Goal: Task Accomplishment & Management: Manage account settings

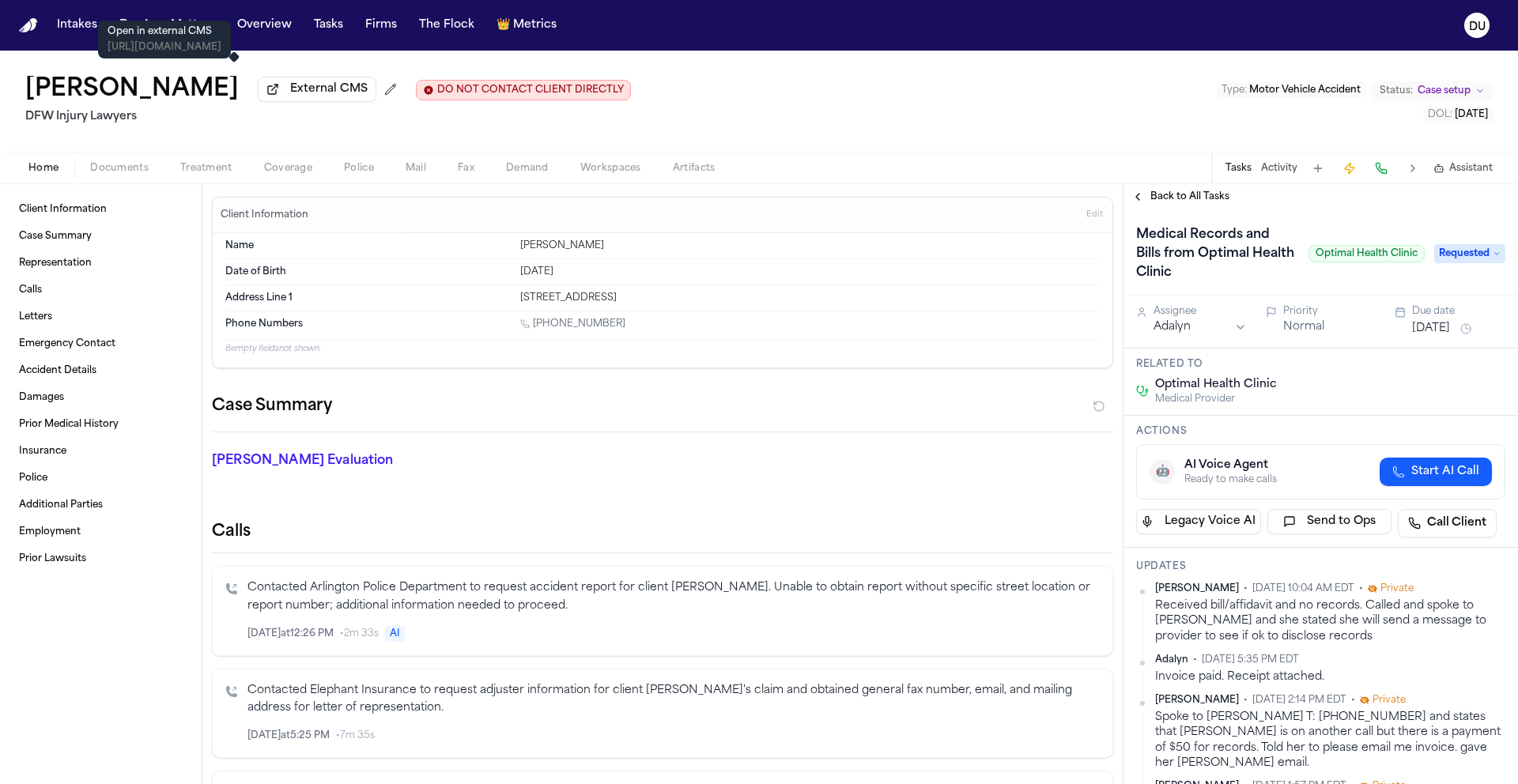
scroll to position [1060, 0]
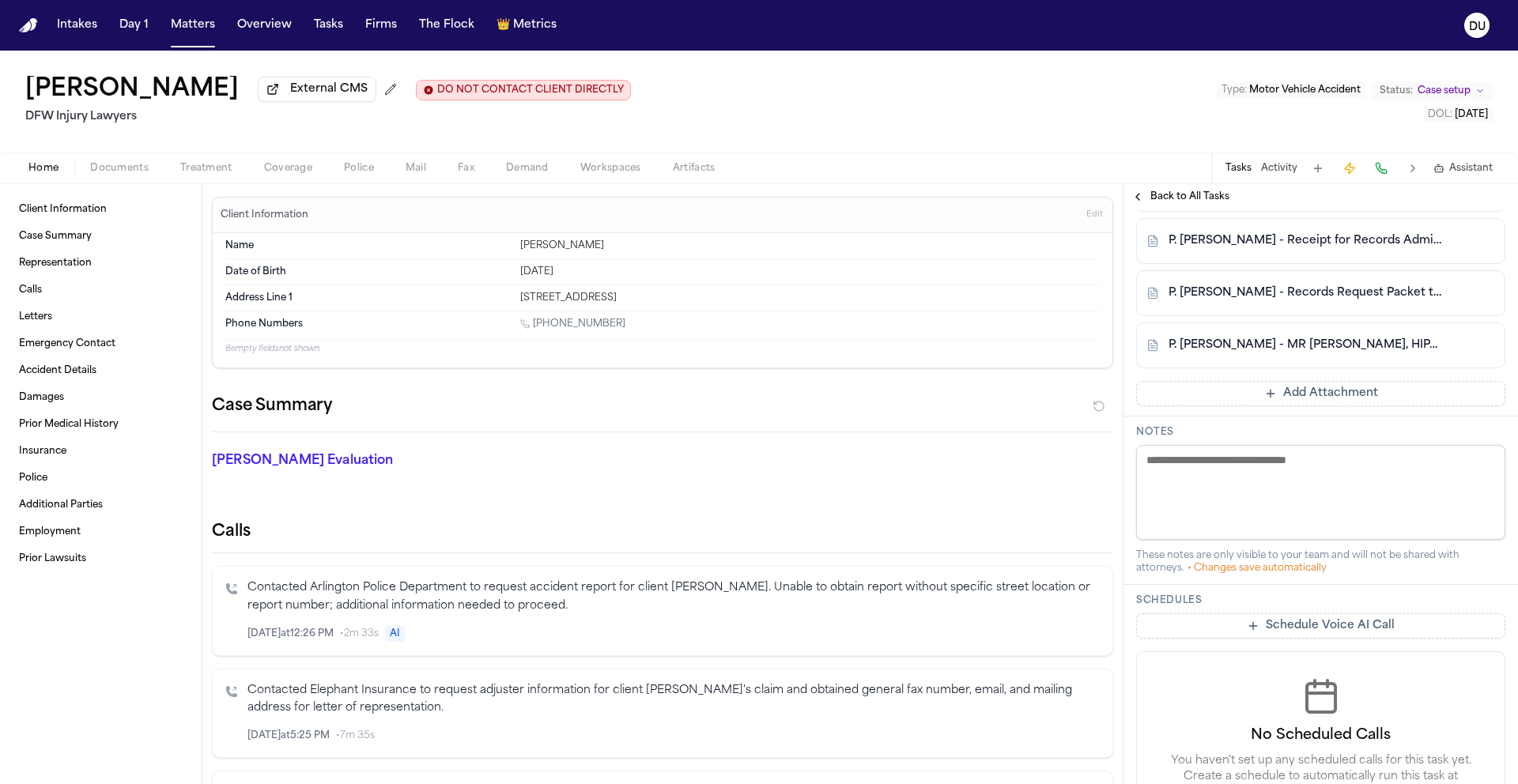
click at [24, 30] on img "Home" at bounding box center [28, 26] width 19 height 15
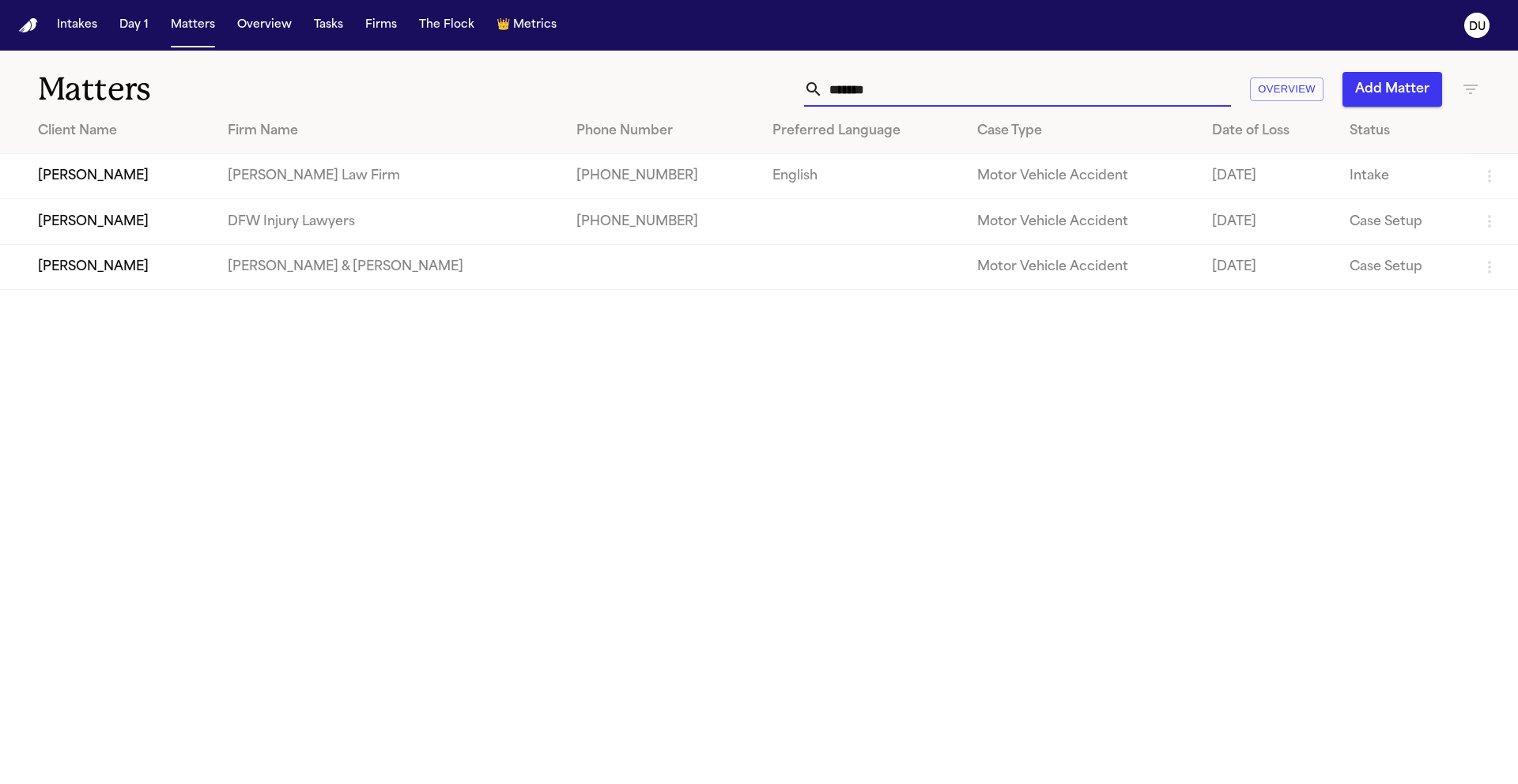
drag, startPoint x: 920, startPoint y: 91, endPoint x: 788, endPoint y: 89, distance: 132.0
click at [788, 89] on div "******* Overview Add Matter" at bounding box center [969, 90] width 1022 height 35
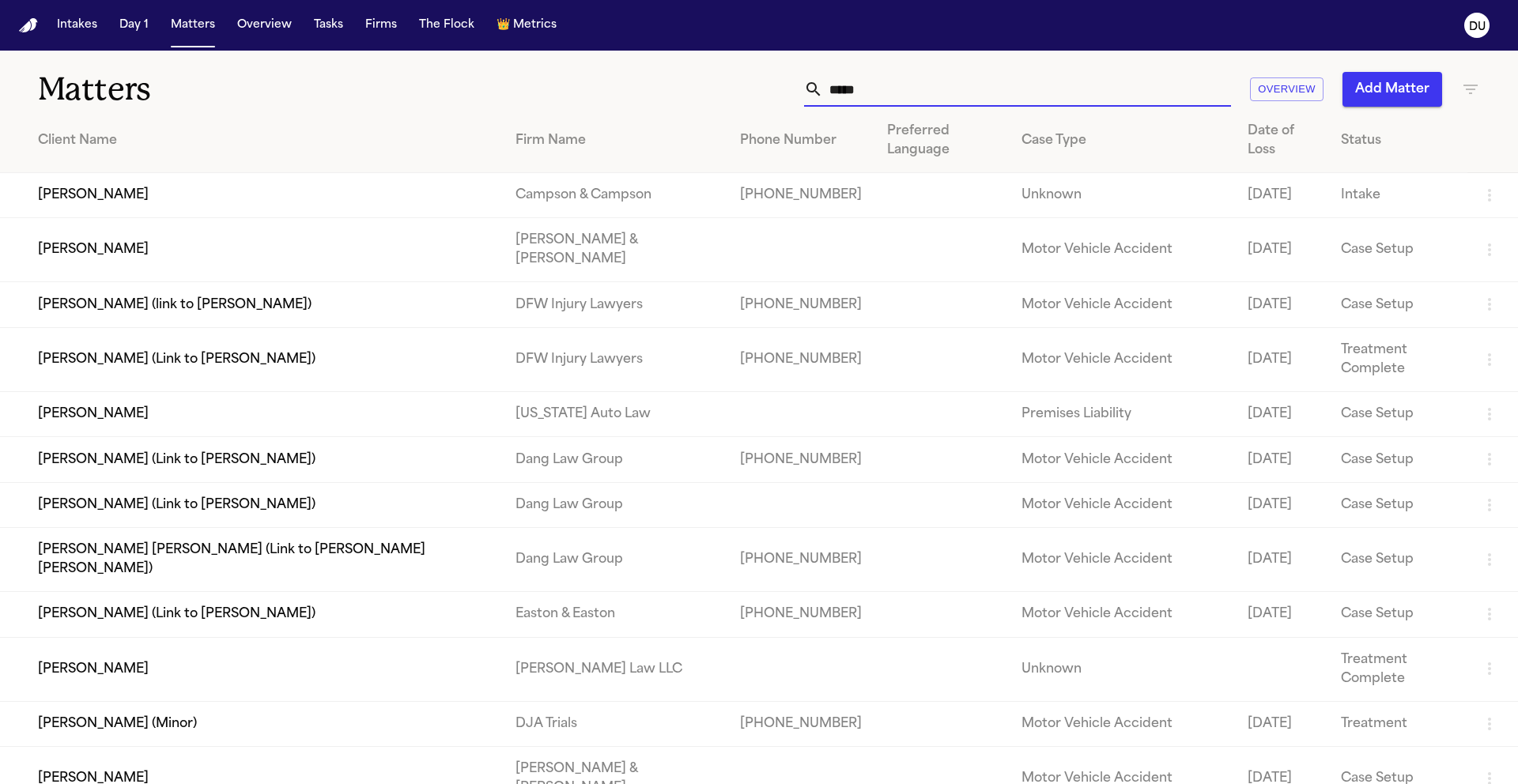
type input "*****"
click at [132, 392] on td "[PERSON_NAME]" at bounding box center [251, 414] width 503 height 45
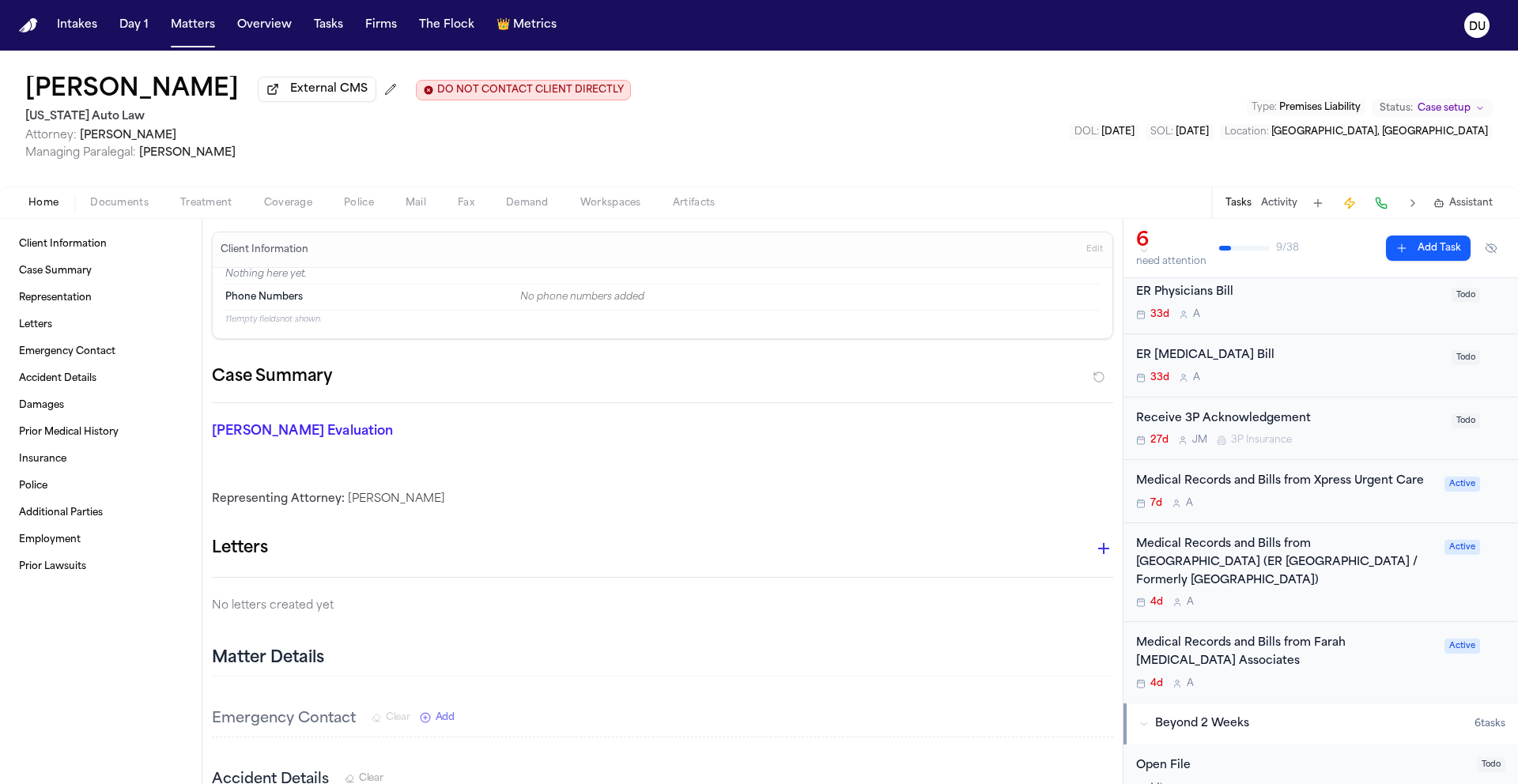
scroll to position [241, 0]
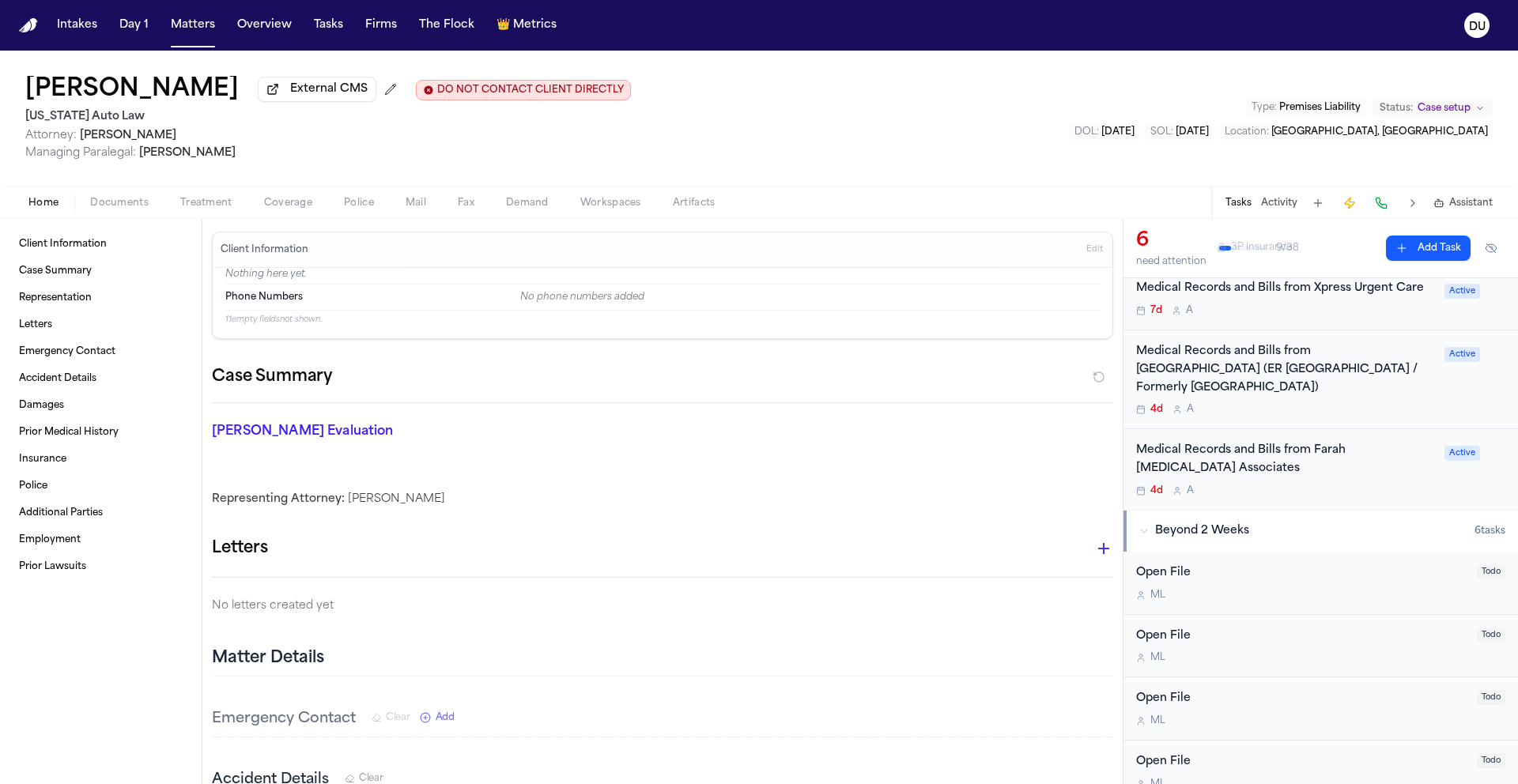
click at [1293, 454] on div "Medical Records and Bills from Farah [MEDICAL_DATA] Associates" at bounding box center [1286, 459] width 299 height 36
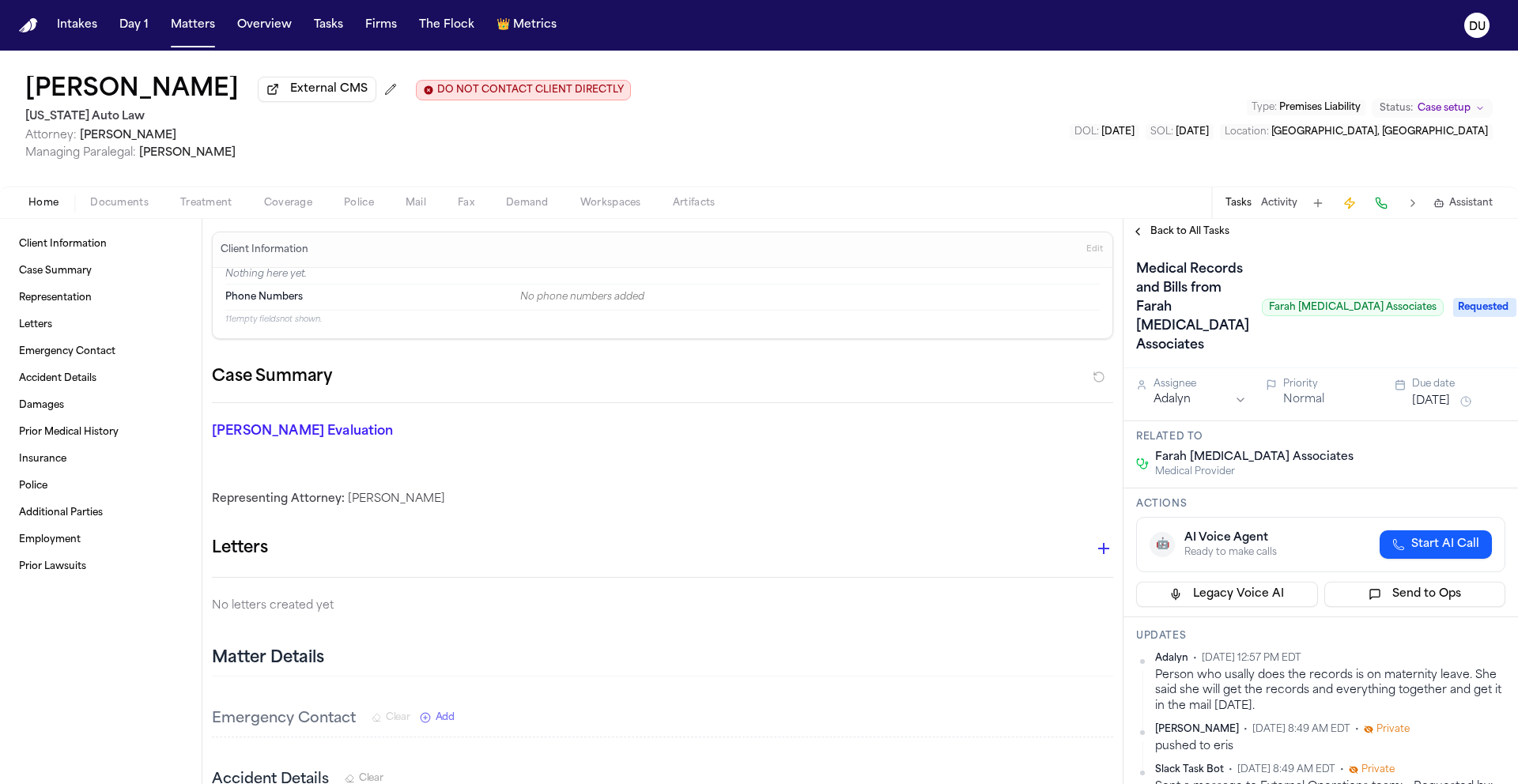
click at [1459, 298] on span "Requested" at bounding box center [1485, 307] width 63 height 19
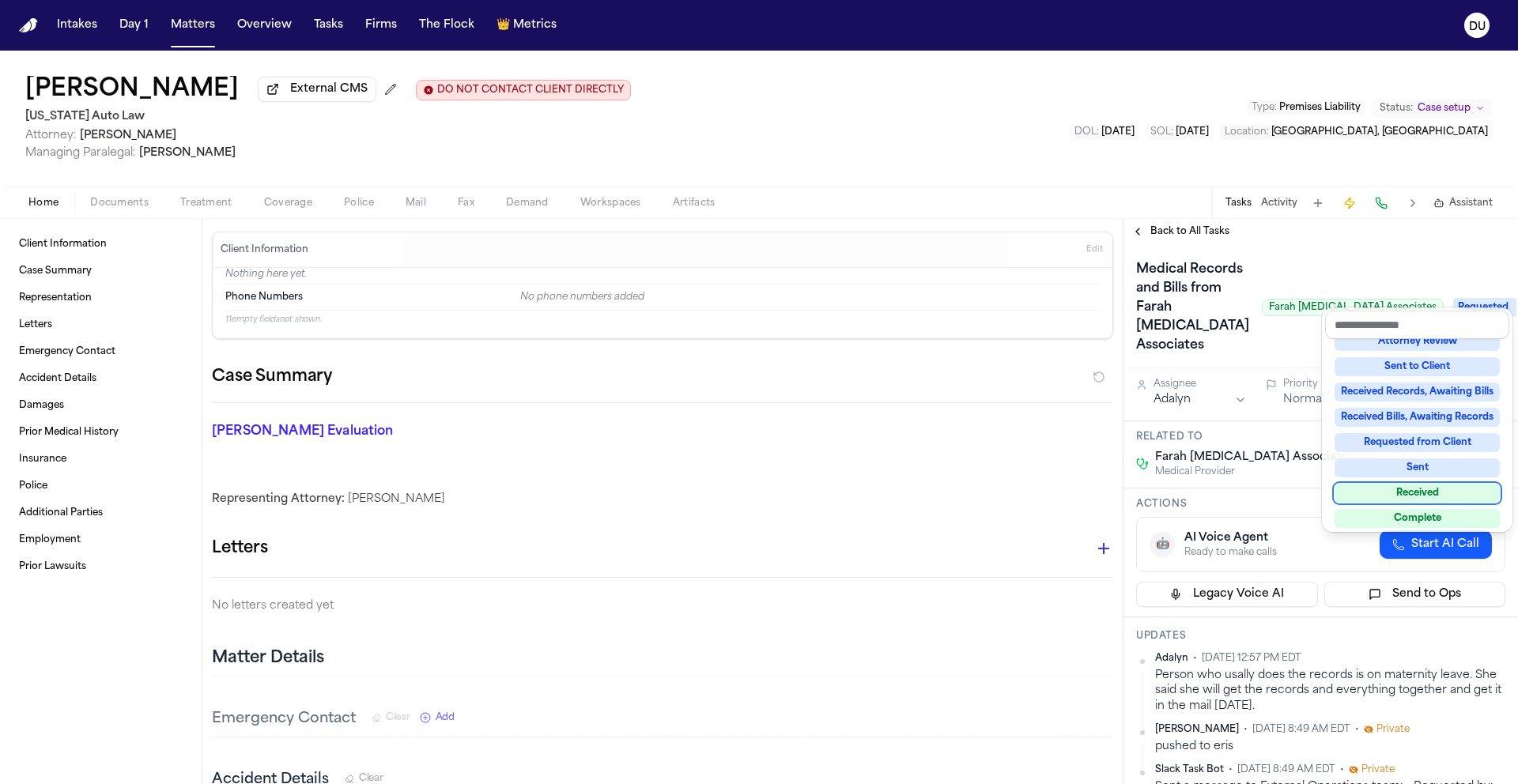
click at [1398, 501] on div "Received" at bounding box center [1417, 493] width 165 height 19
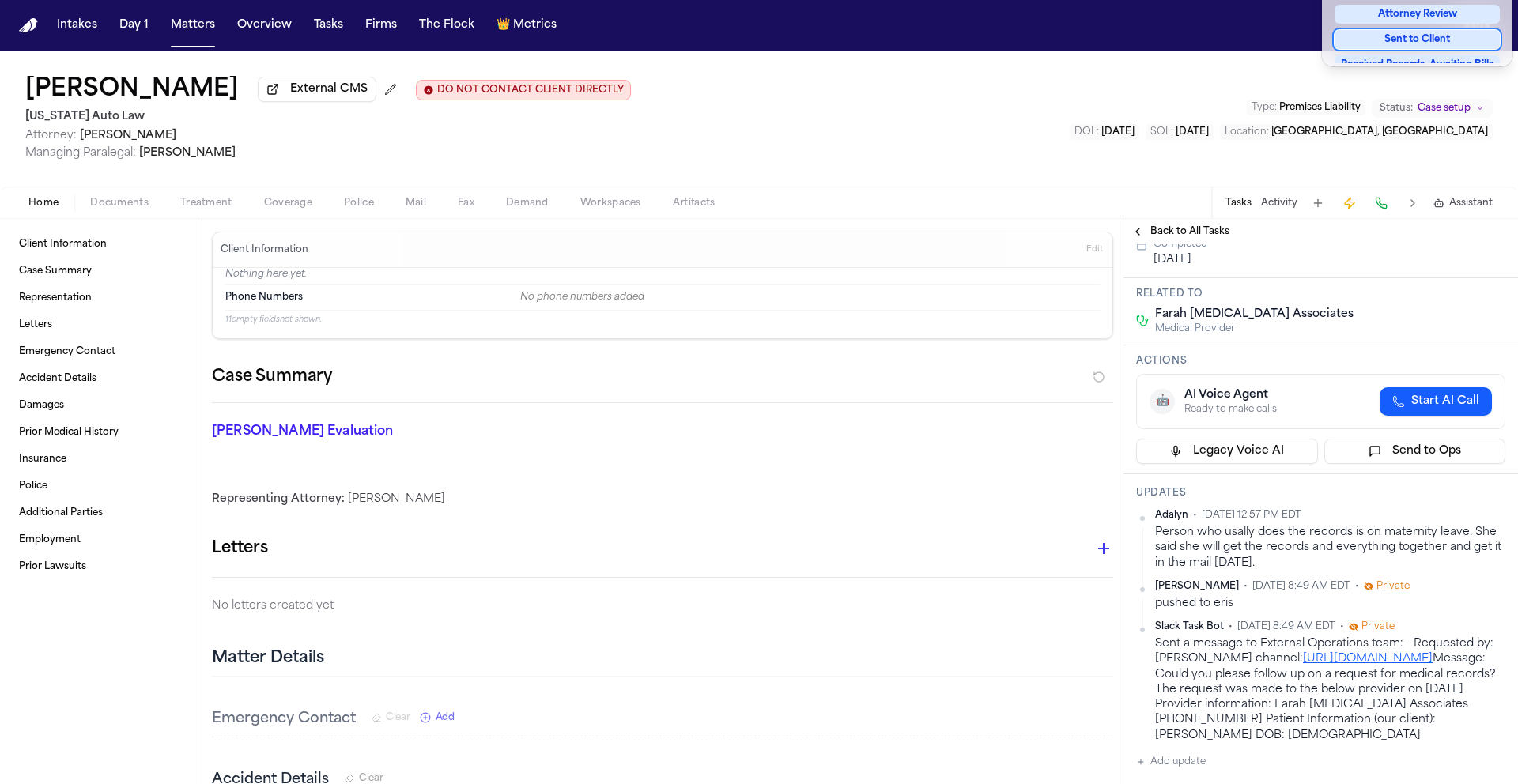
scroll to position [479, 0]
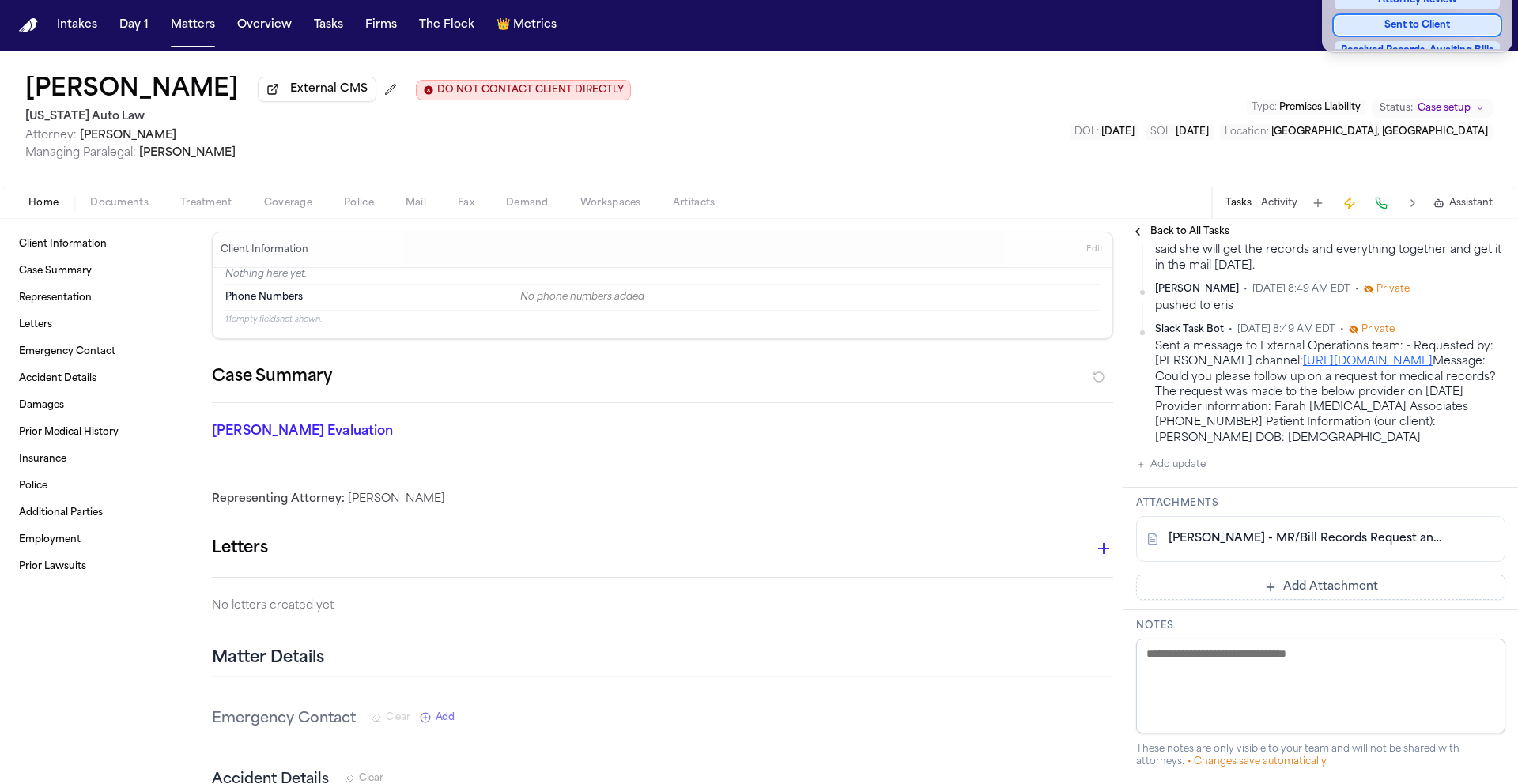
click at [1186, 444] on div "Medical Records and Bills from Farah [MEDICAL_DATA] Associates Farah [MEDICAL_D…" at bounding box center [1321, 428] width 395 height 1326
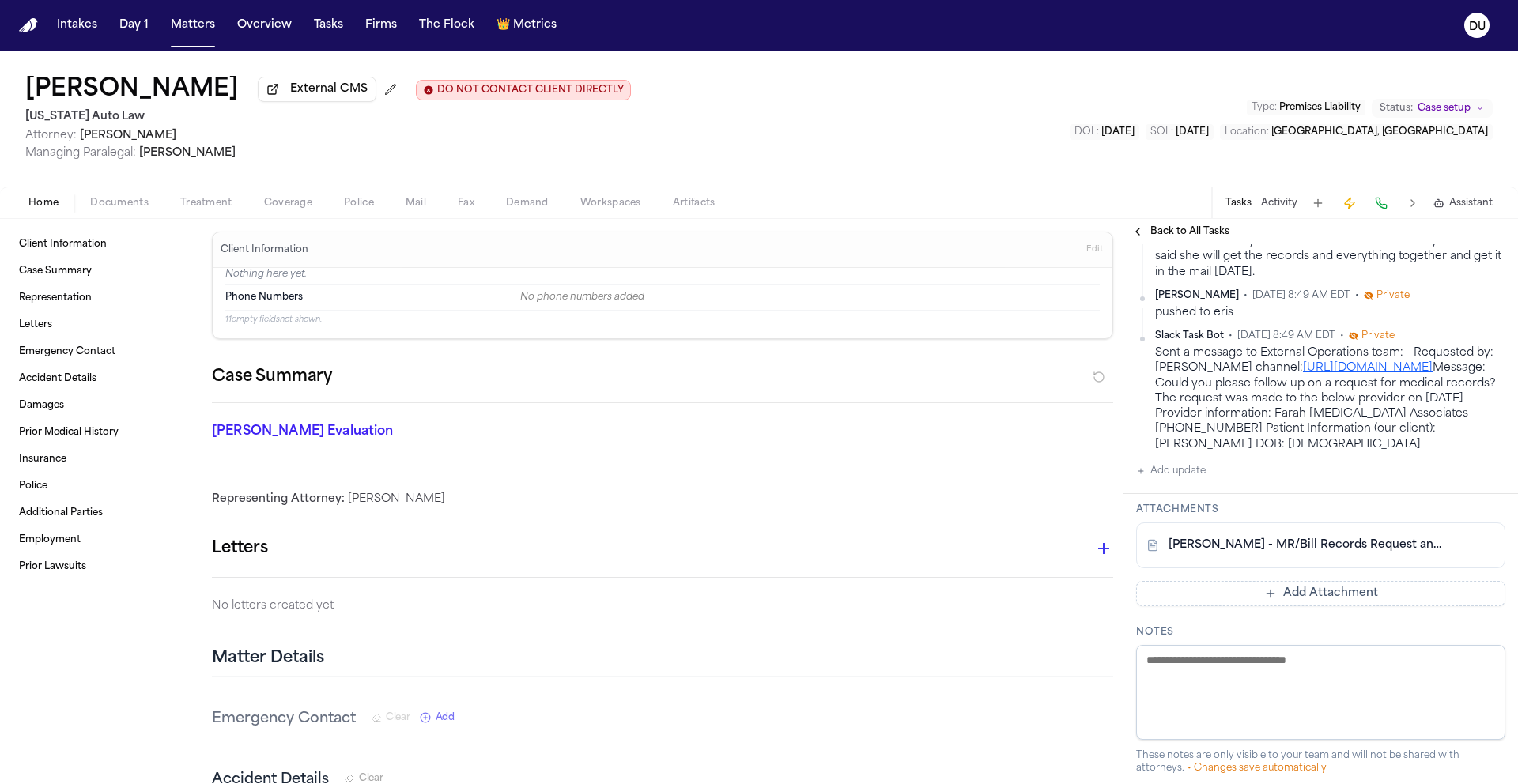
scroll to position [400, 0]
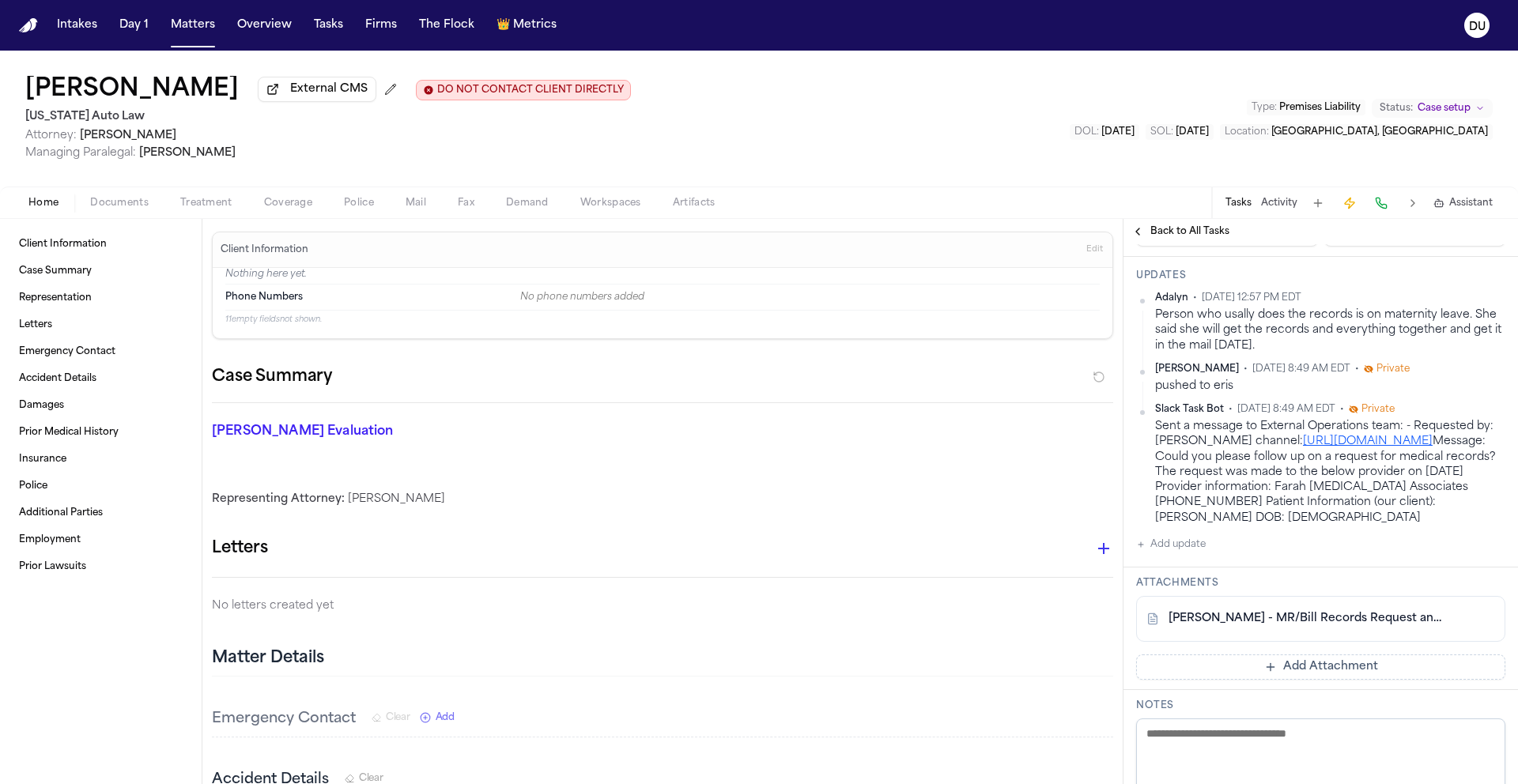
click at [1197, 535] on button "Add update" at bounding box center [1171, 544] width 69 height 19
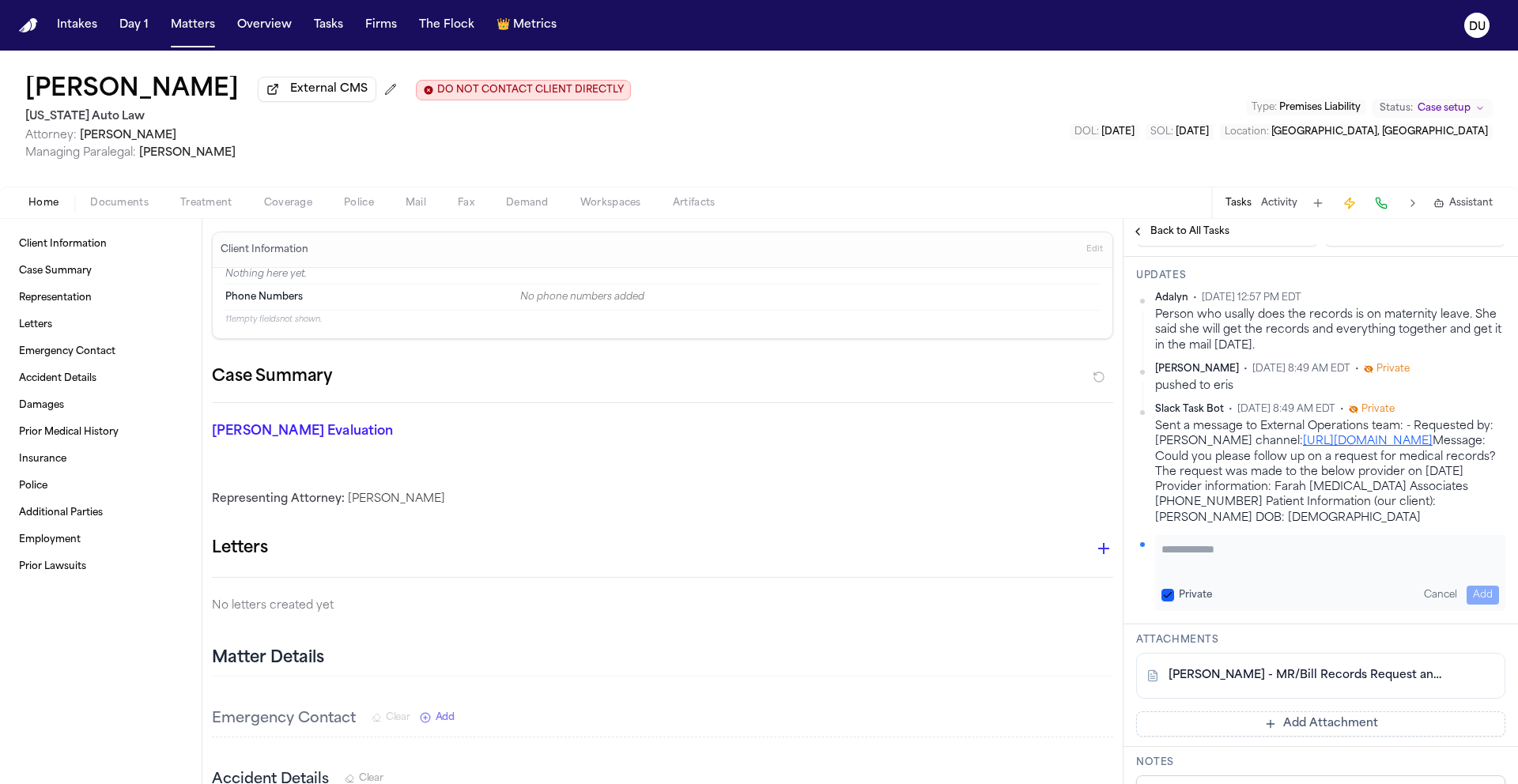
click at [1225, 546] on textarea "Add your update" at bounding box center [1330, 557] width 338 height 31
type textarea "**********"
click at [1473, 586] on button "Add" at bounding box center [1483, 595] width 32 height 19
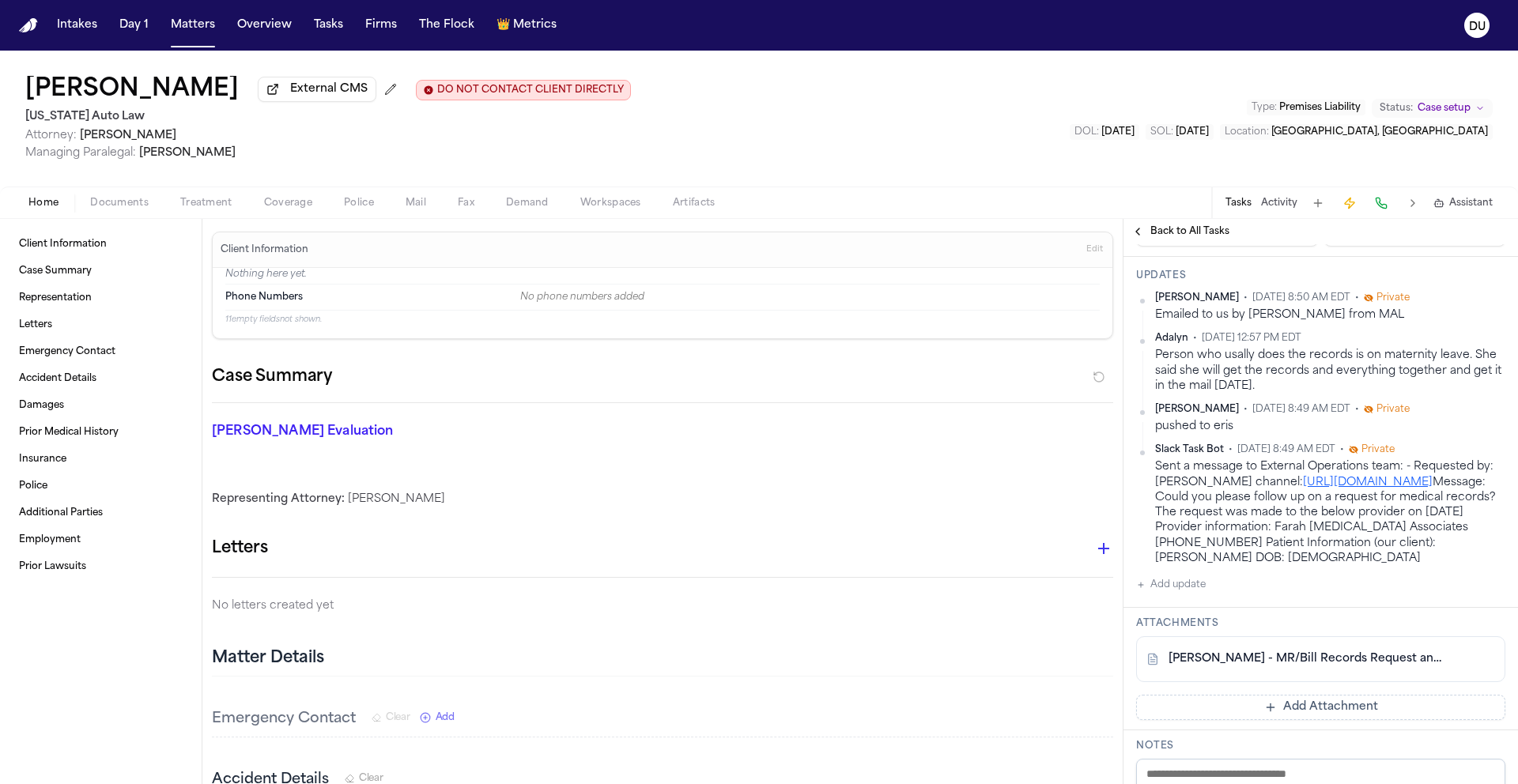
click at [1241, 694] on button "Add Attachment" at bounding box center [1321, 706] width 370 height 25
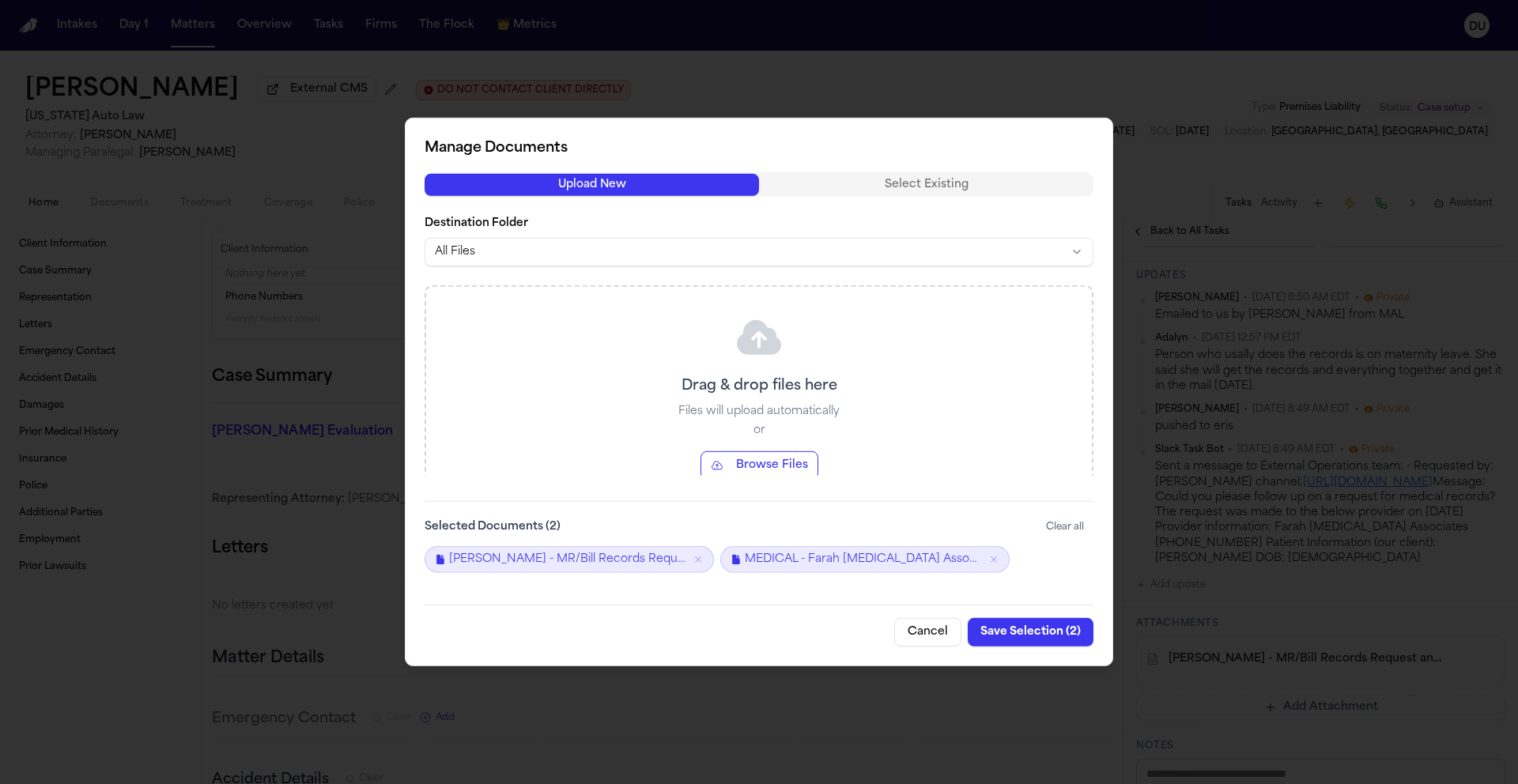
click at [1020, 638] on button "Save Selection ( 2 )" at bounding box center [1031, 632] width 126 height 29
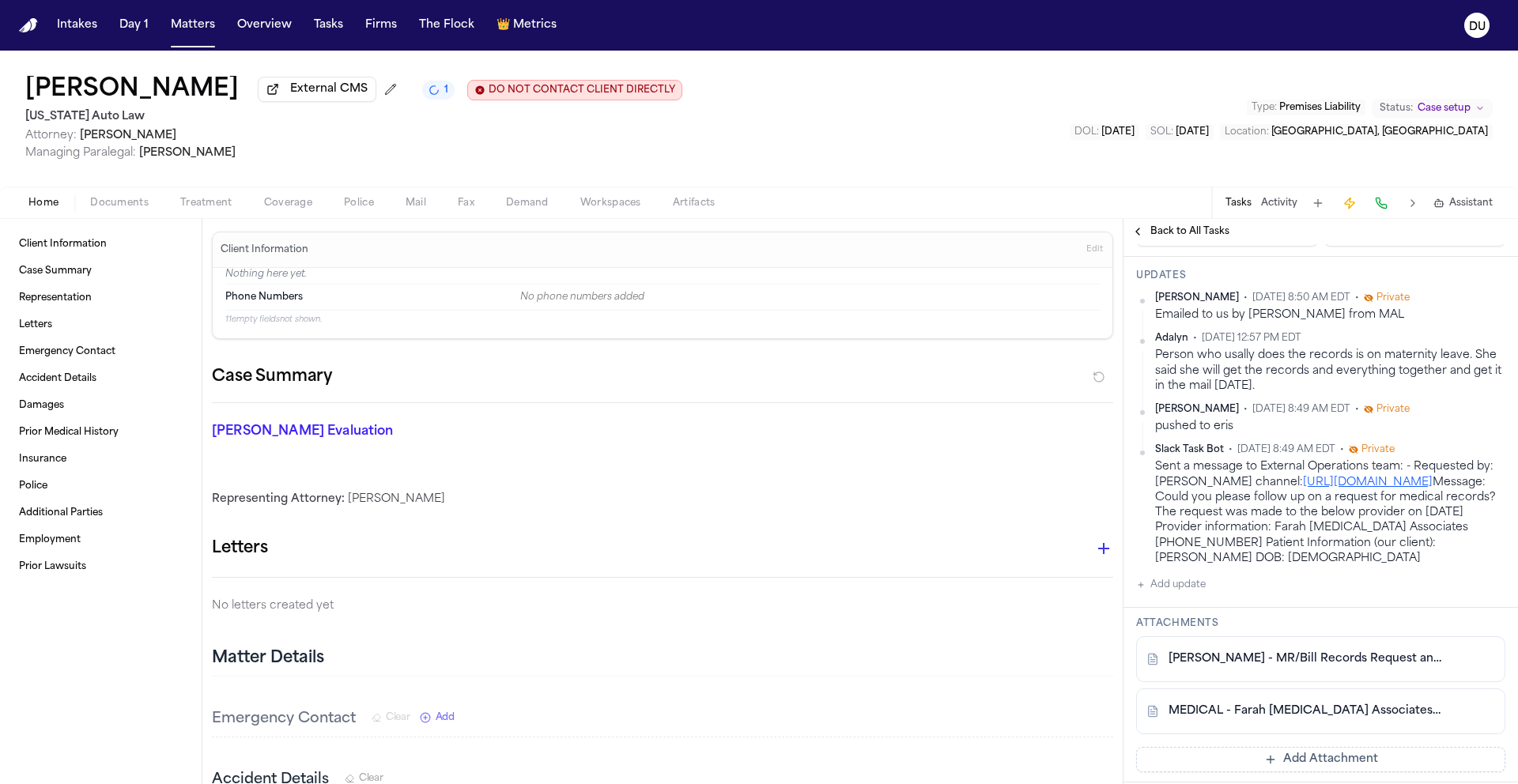
click at [24, 25] on img "Home" at bounding box center [28, 26] width 19 height 15
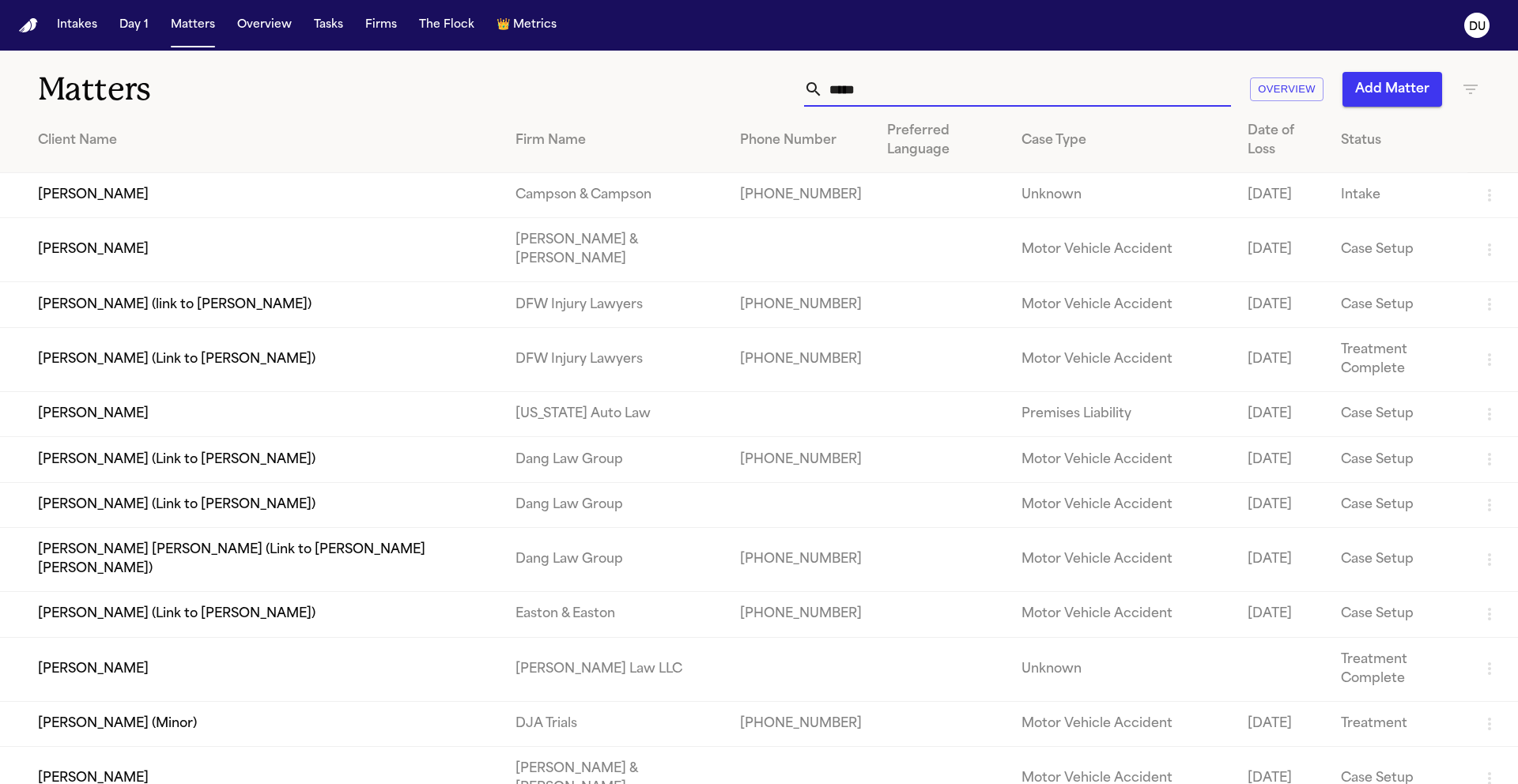
drag, startPoint x: 899, startPoint y: 94, endPoint x: 766, endPoint y: 91, distance: 133.0
click at [766, 91] on div "***** Overview Add Matter" at bounding box center [969, 90] width 1022 height 35
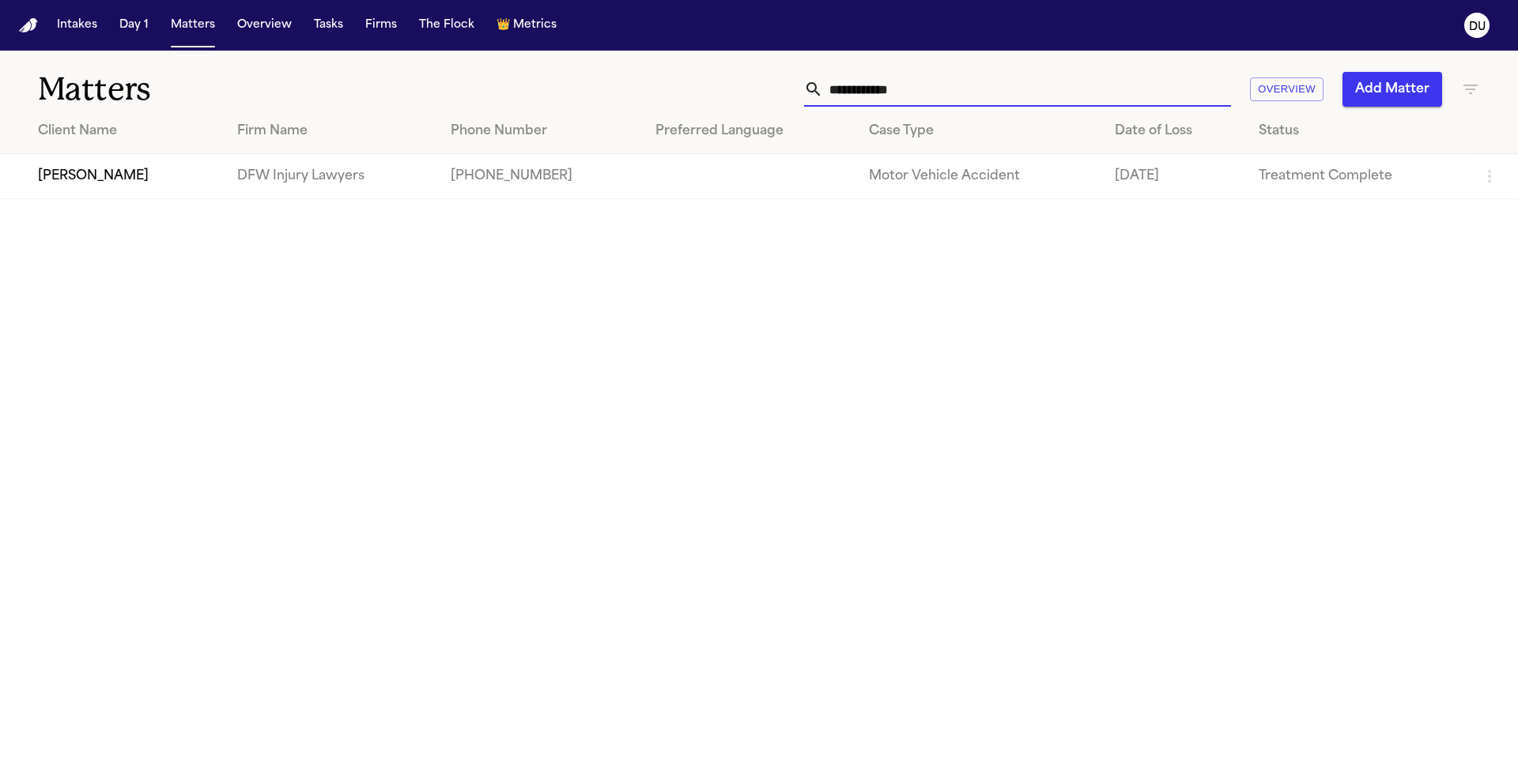
type input "**********"
click at [124, 169] on td "[PERSON_NAME]" at bounding box center [112, 176] width 224 height 45
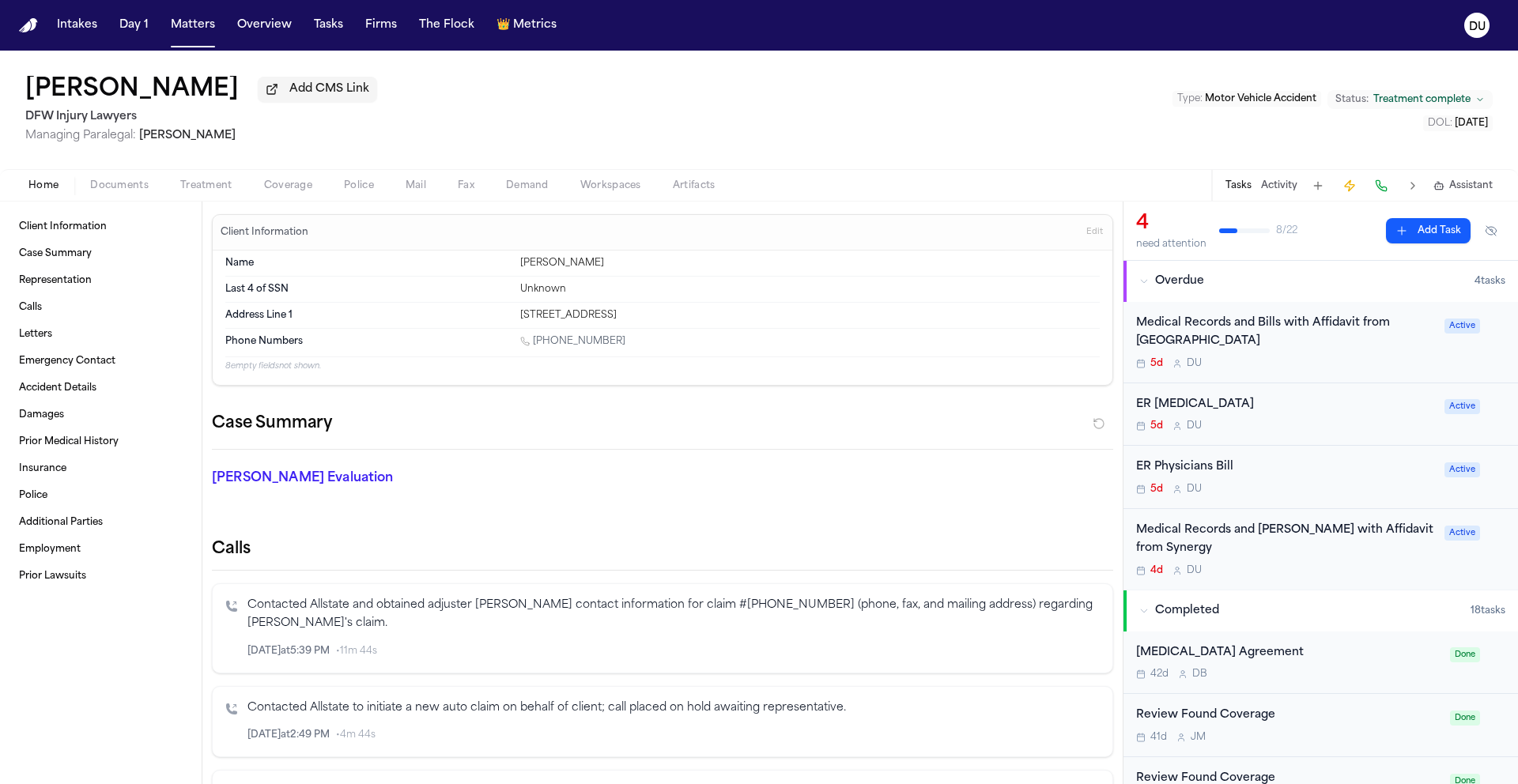
click at [1292, 337] on div "Medical Records and Bills with Affidavit from [GEOGRAPHIC_DATA]" at bounding box center [1286, 332] width 299 height 36
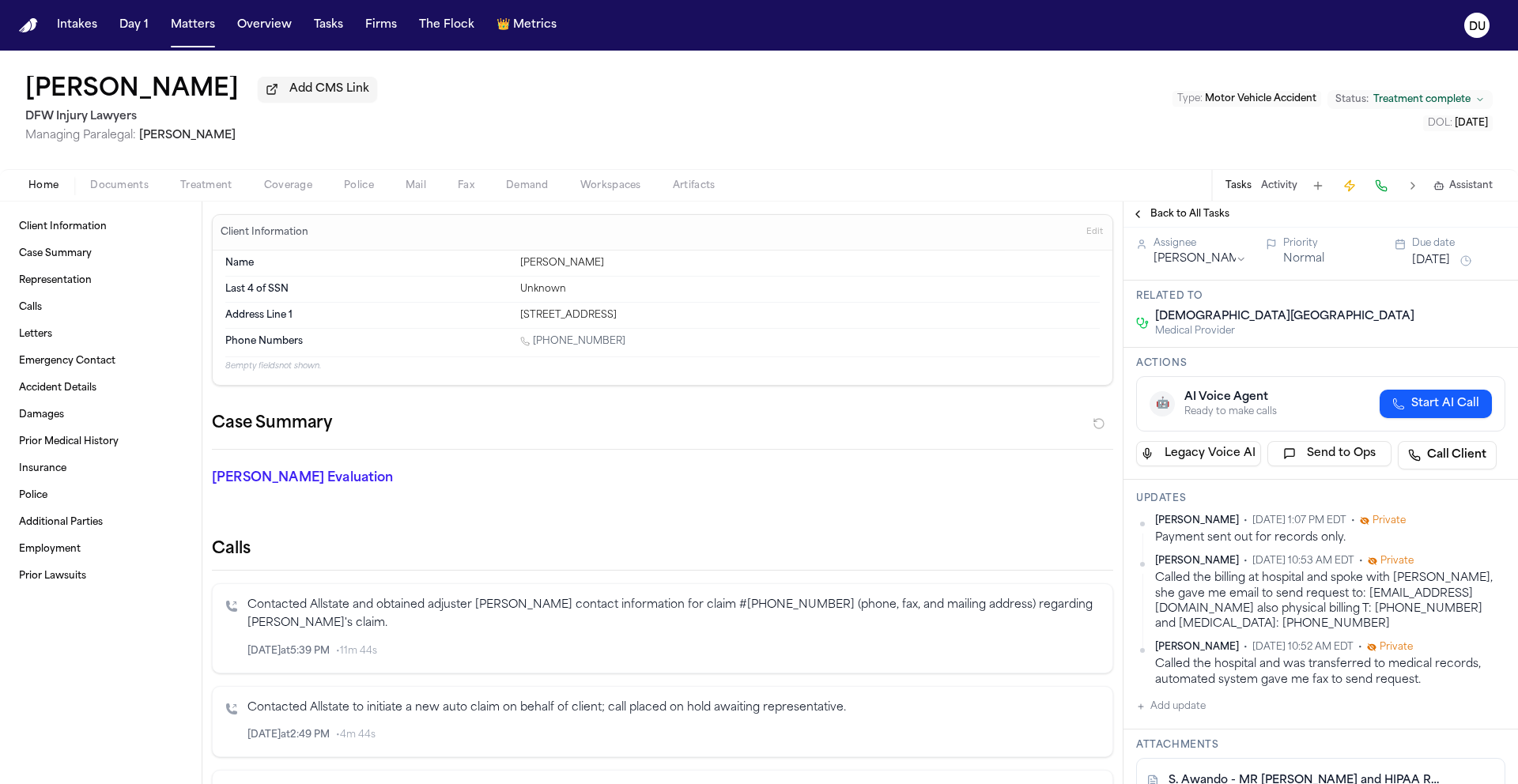
scroll to position [86, 0]
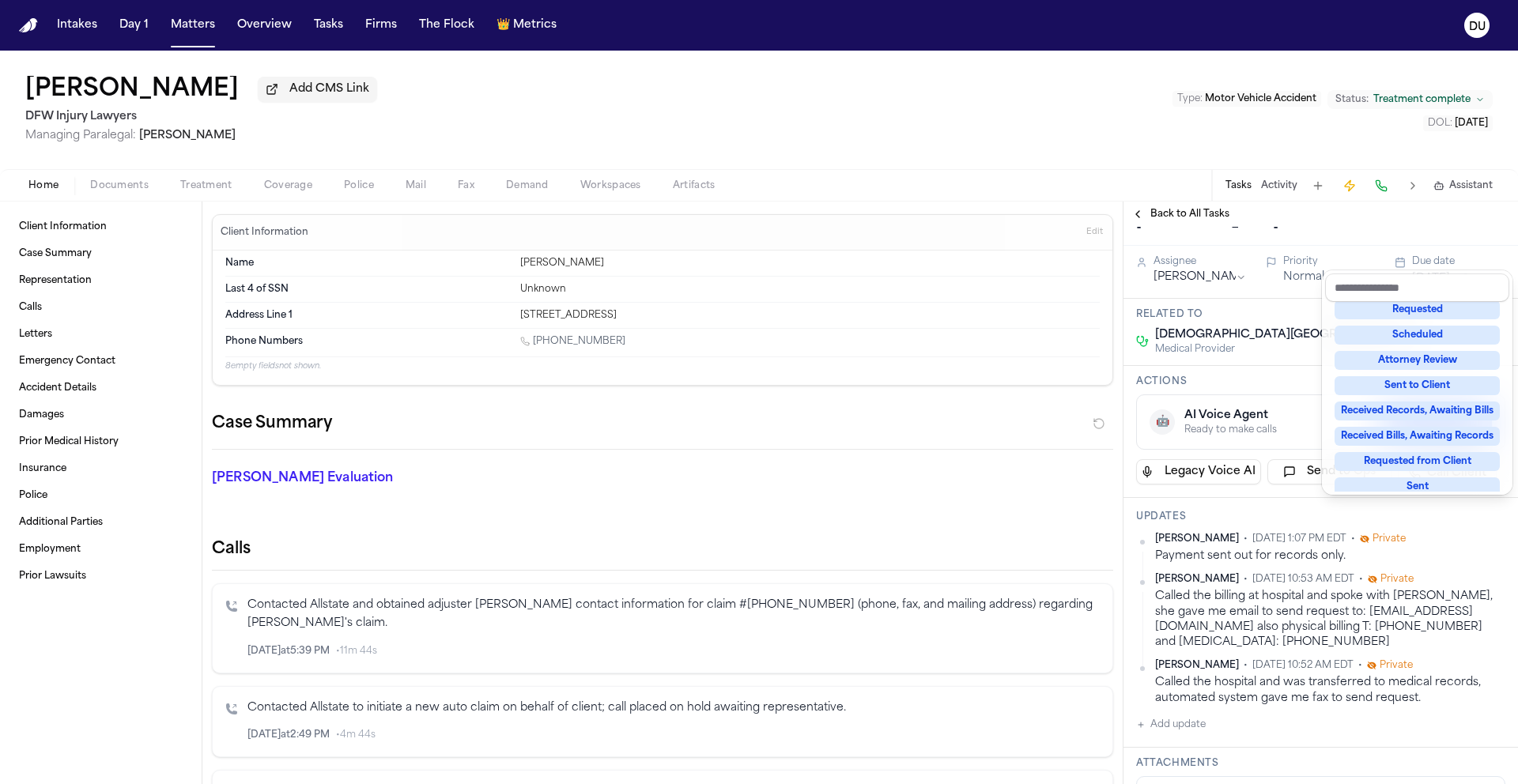
scroll to position [135, 0]
click at [1414, 438] on div "Received Bills, Awaiting Records" at bounding box center [1417, 435] width 165 height 19
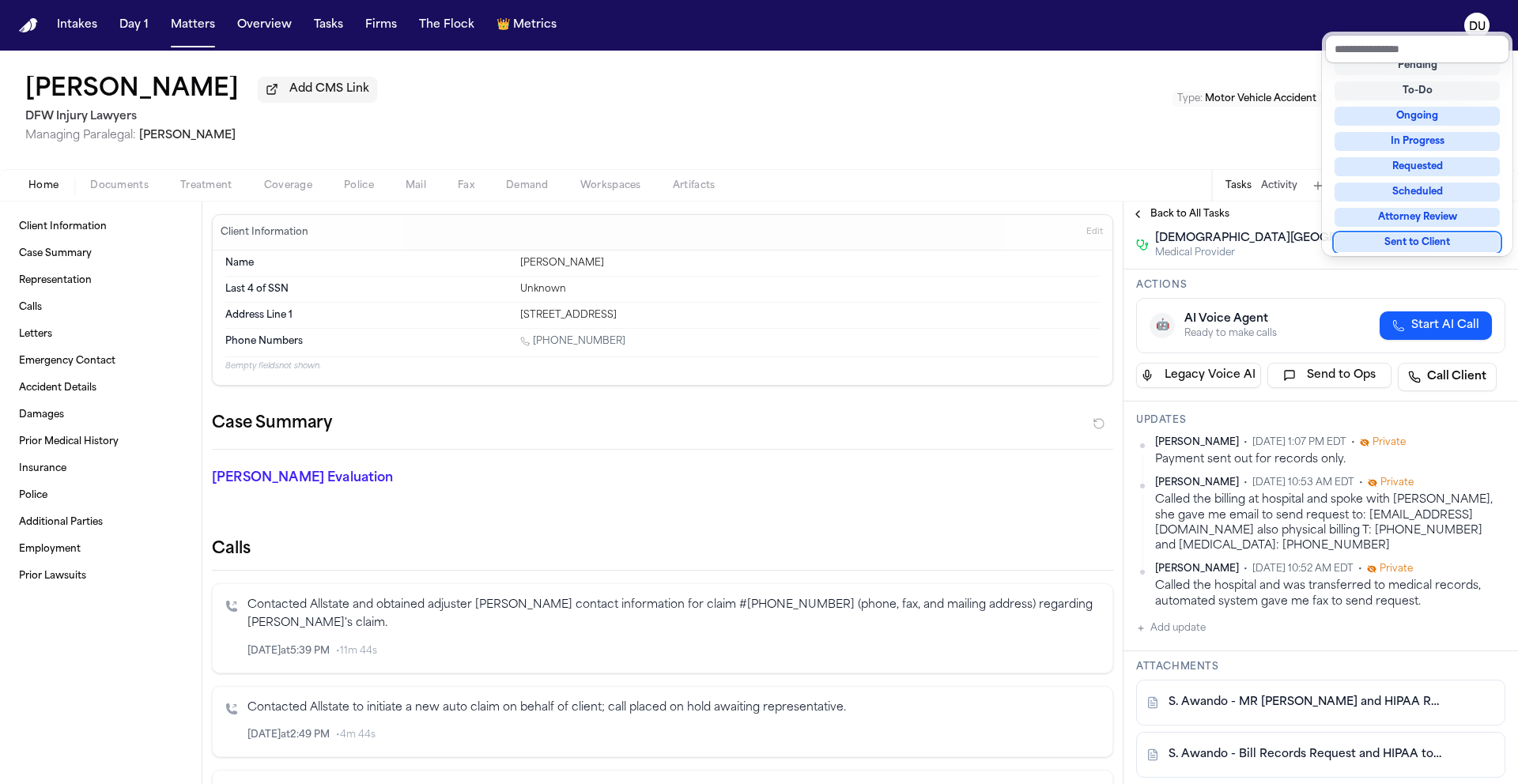
scroll to position [358, 0]
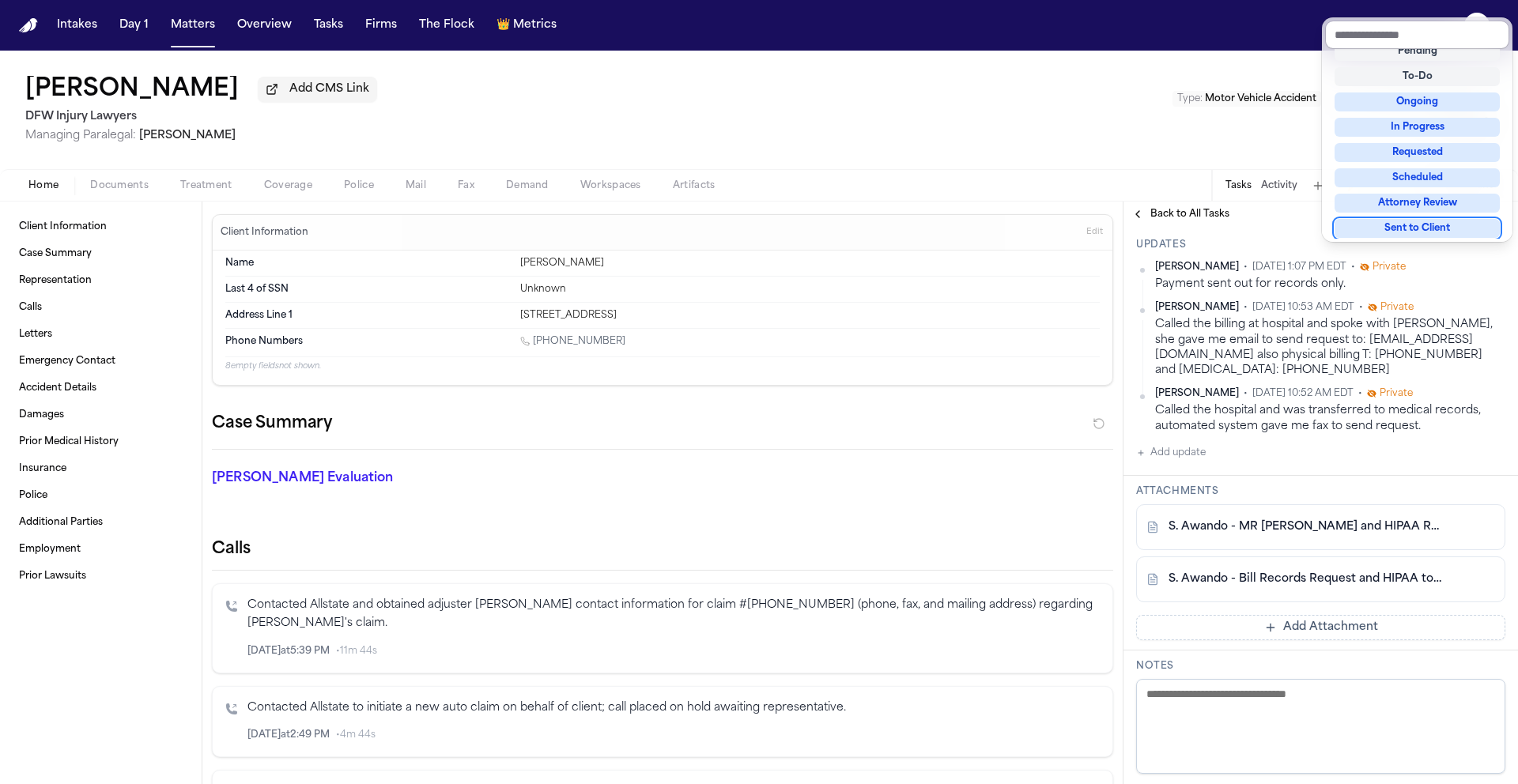
click at [1182, 566] on div "Medical Records and Bills with Affidavit from [DEMOGRAPHIC_DATA][GEOGRAPHIC_DAT…" at bounding box center [1321, 500] width 395 height 1263
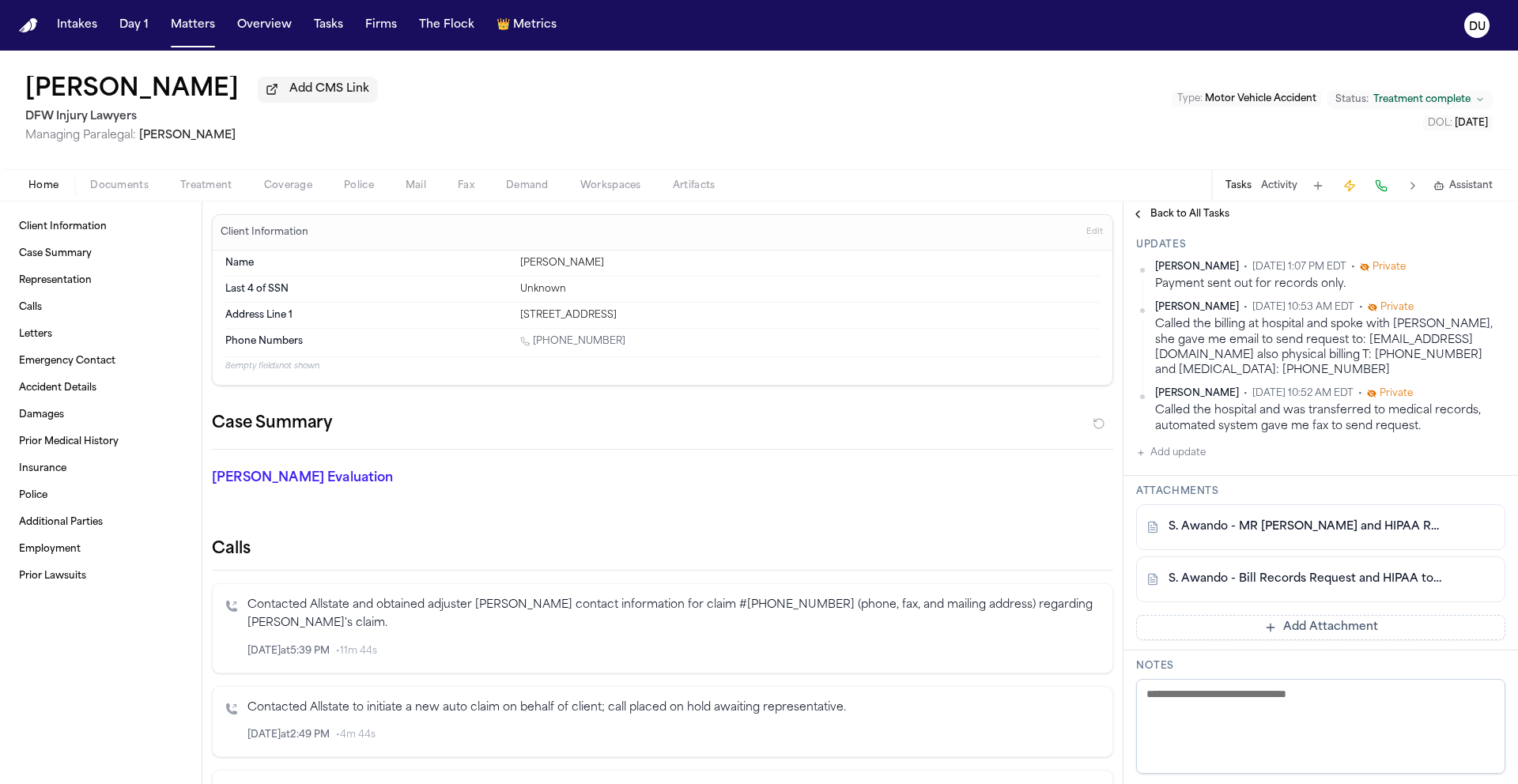
click at [1180, 462] on button "Add update" at bounding box center [1171, 453] width 69 height 19
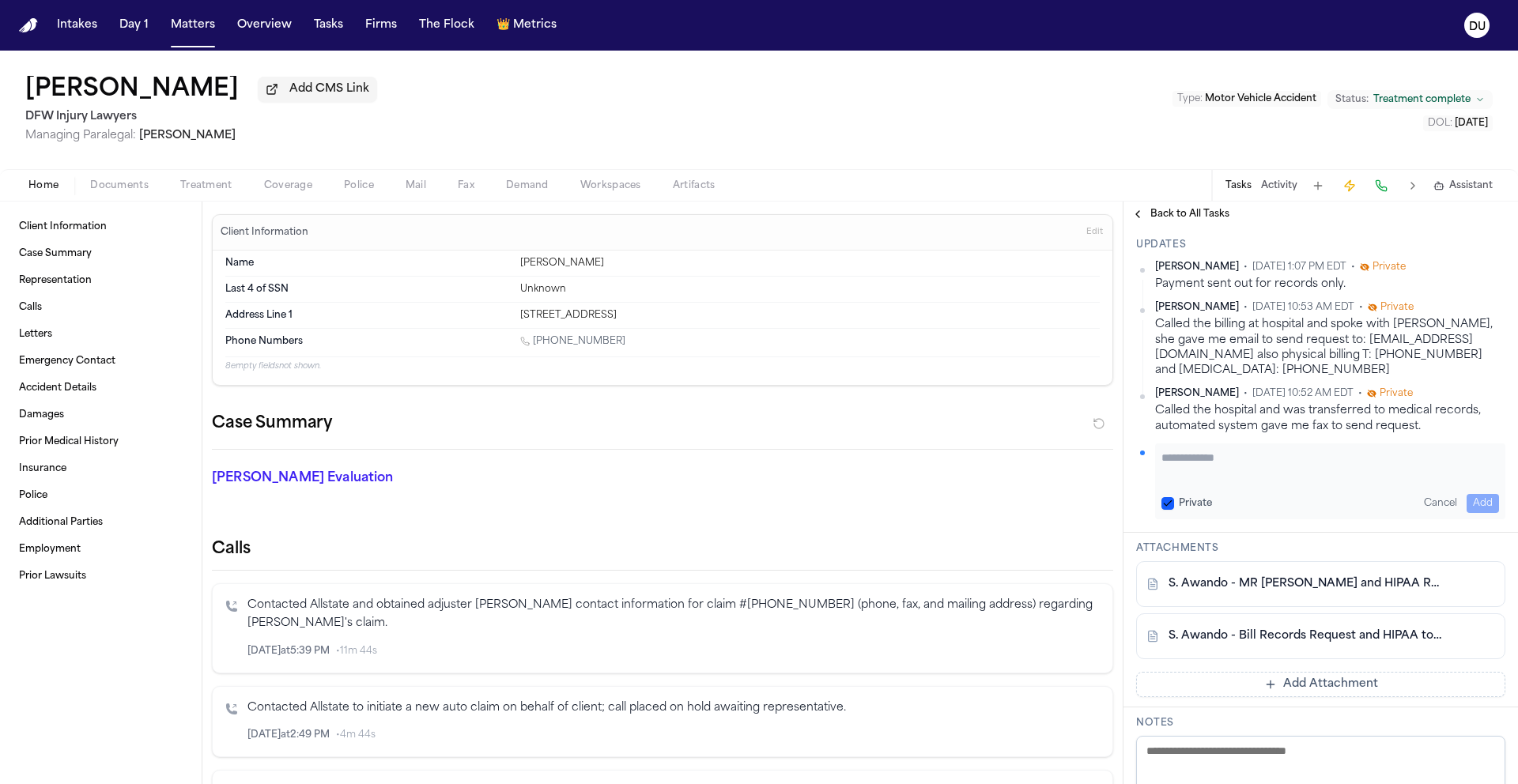
click at [1273, 519] on div "Private Cancel Add" at bounding box center [1330, 481] width 350 height 76
click at [1274, 481] on textarea "Add your update" at bounding box center [1330, 466] width 338 height 31
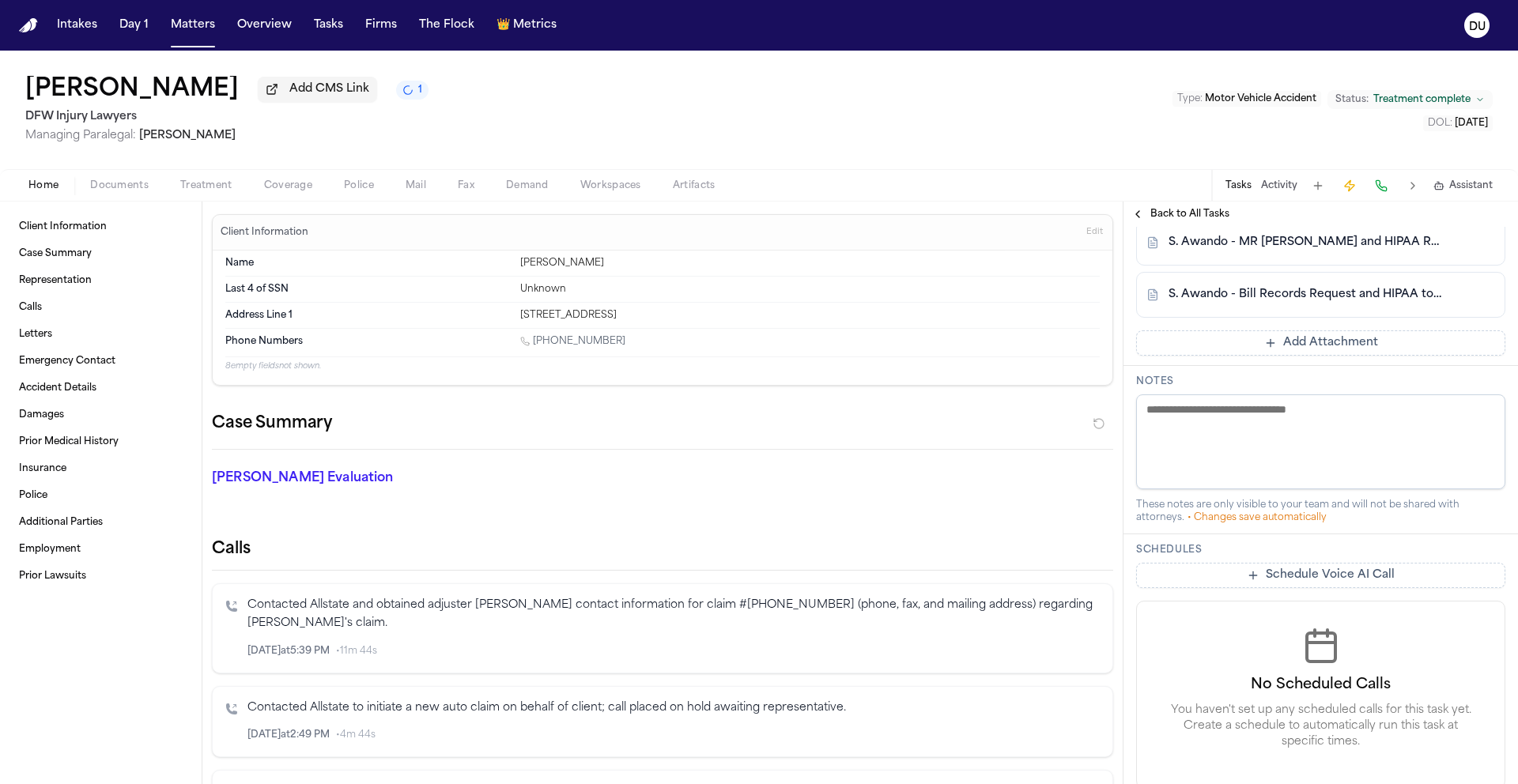
scroll to position [513, 0]
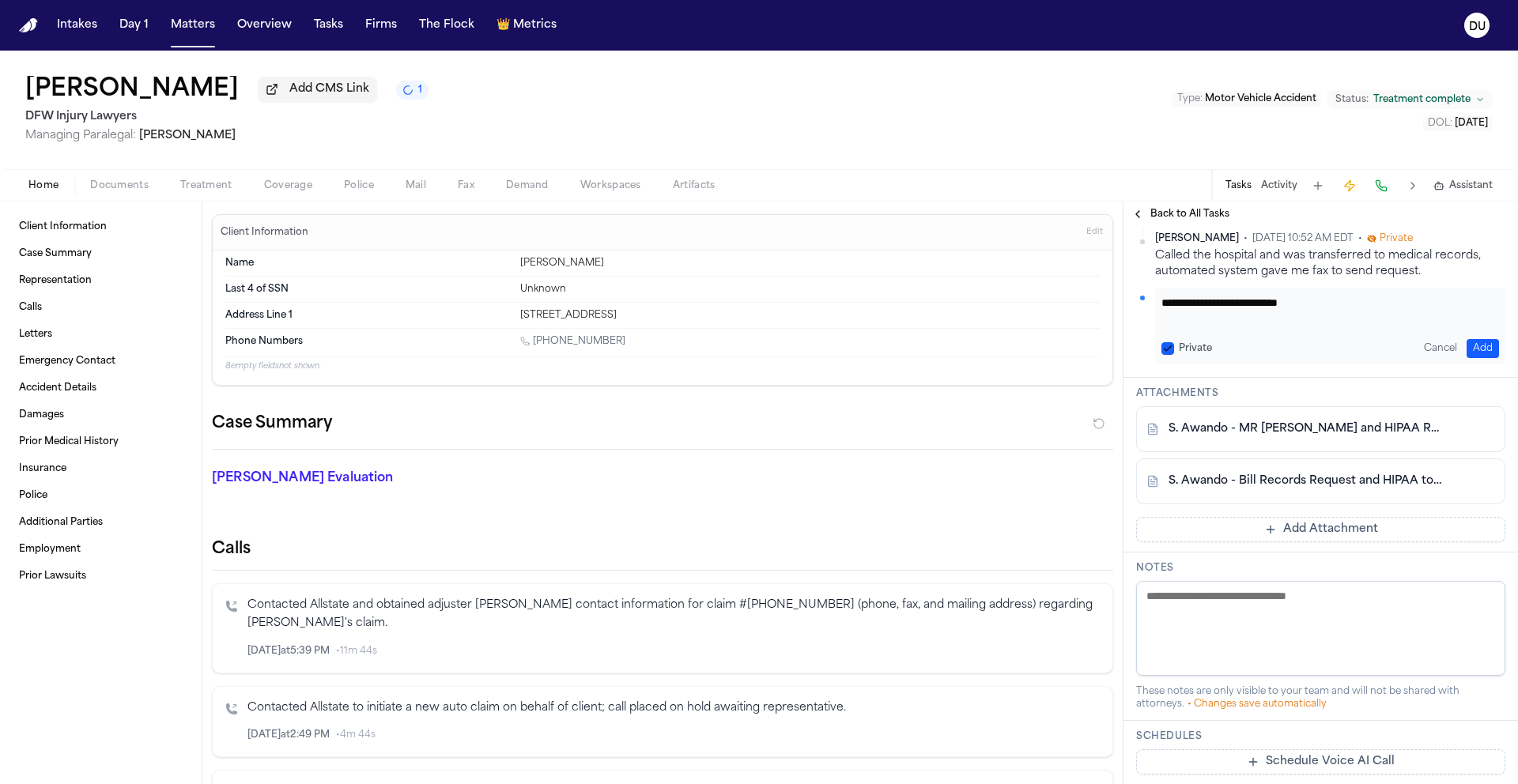
type textarea "**********"
click at [1484, 358] on button "Add" at bounding box center [1483, 348] width 32 height 19
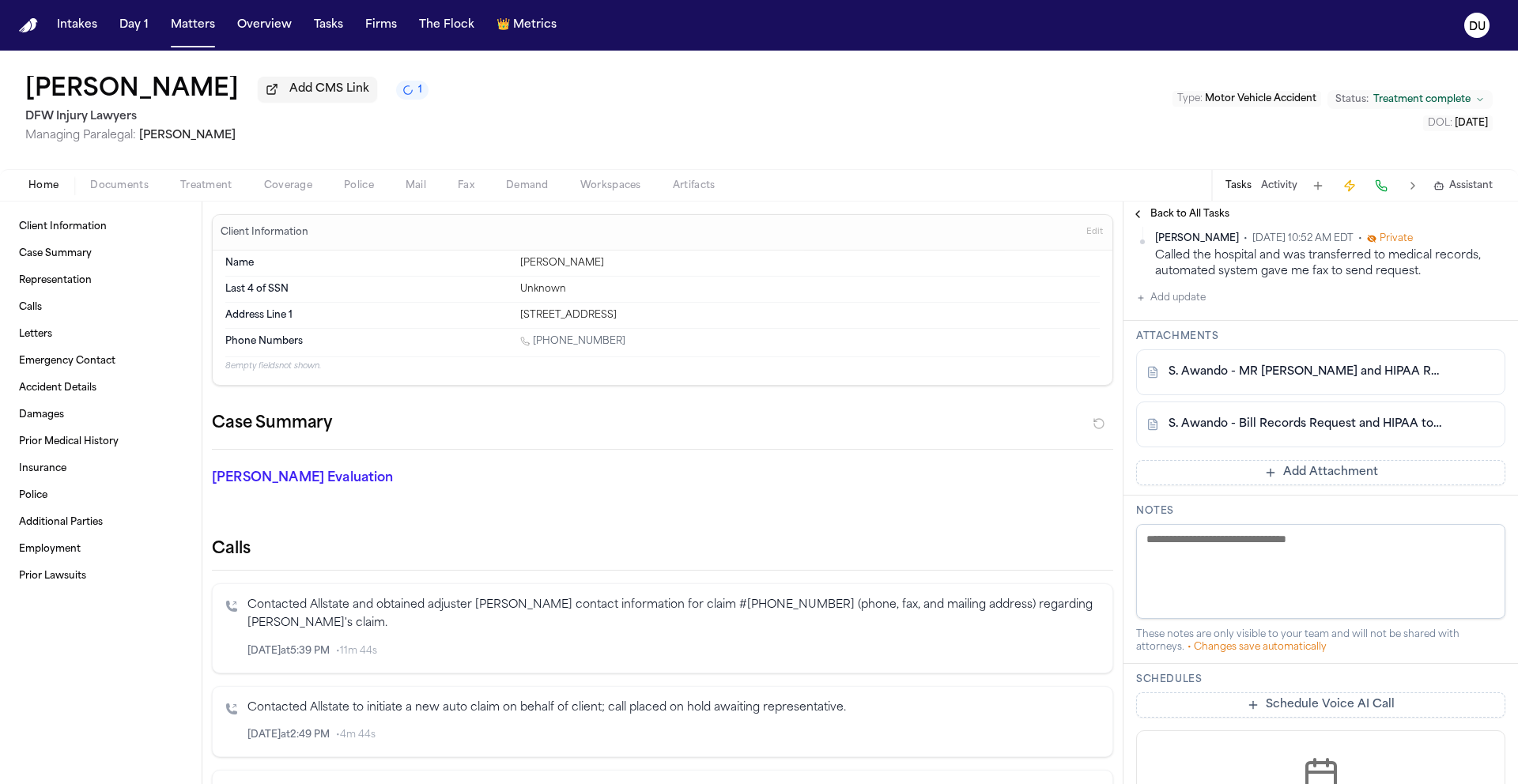
scroll to position [554, 0]
click at [1216, 485] on button "Add Attachment" at bounding box center [1321, 472] width 370 height 25
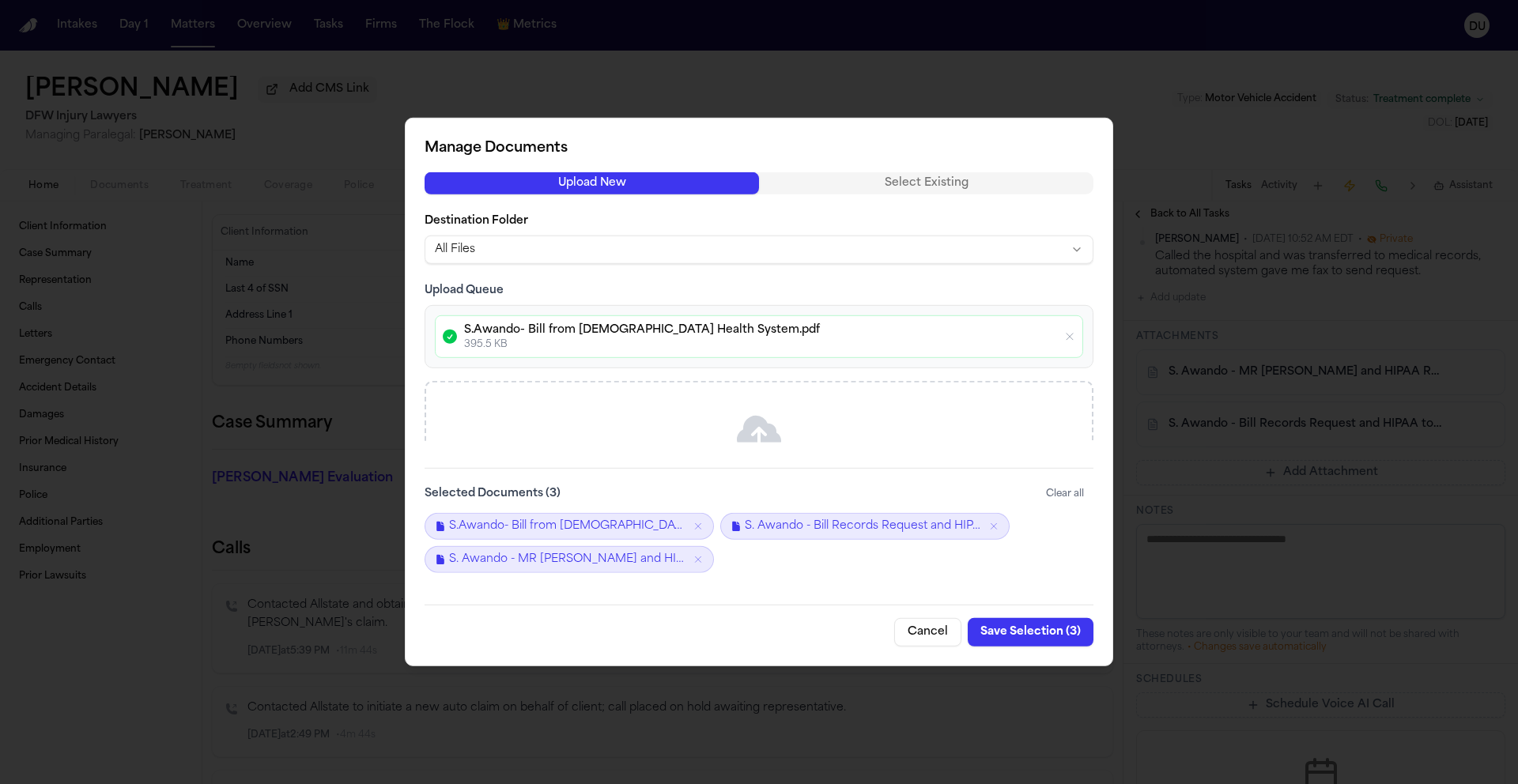
click at [1056, 634] on button "Save Selection ( 3 )" at bounding box center [1031, 632] width 126 height 29
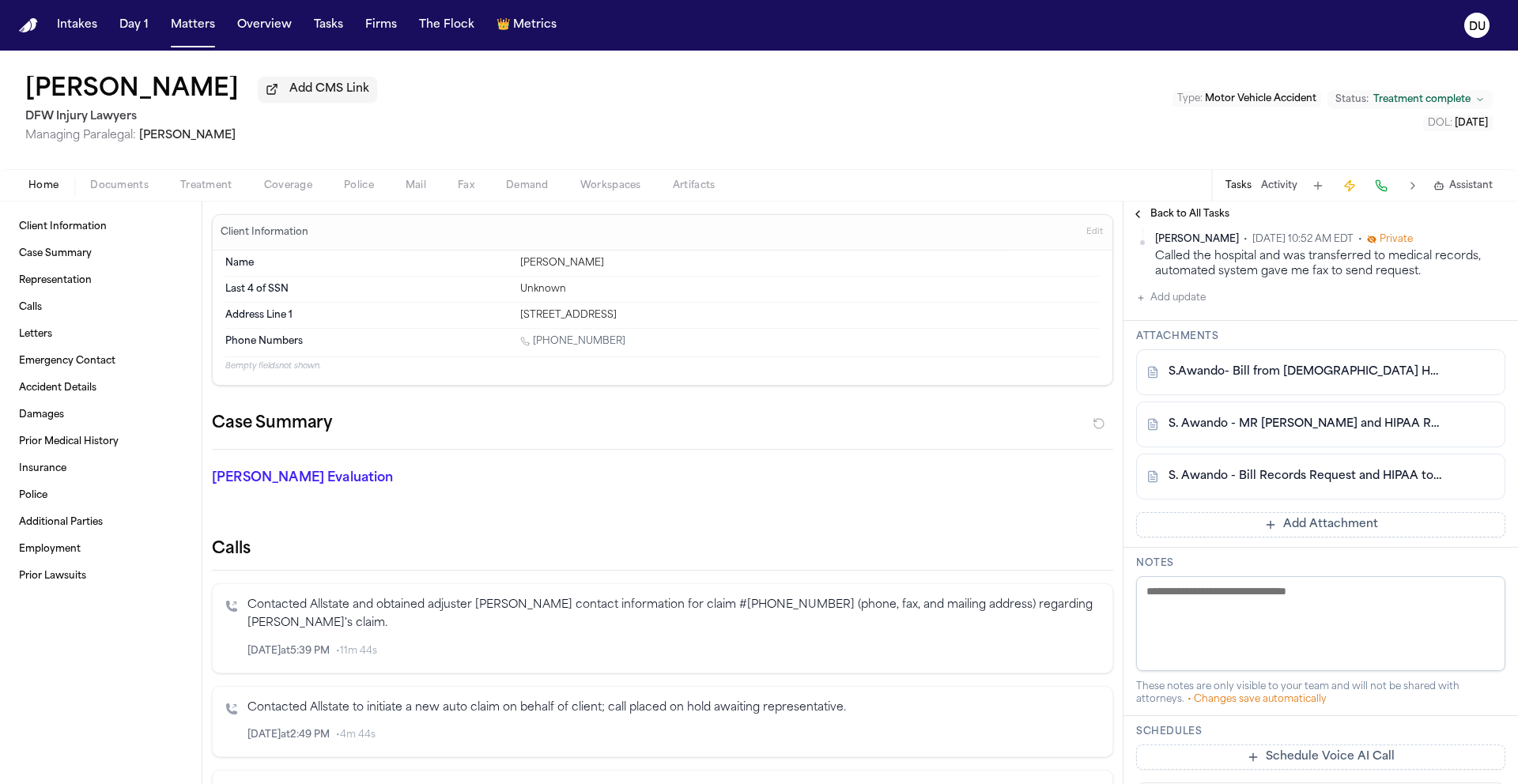
click at [30, 30] on img "Home" at bounding box center [28, 26] width 19 height 15
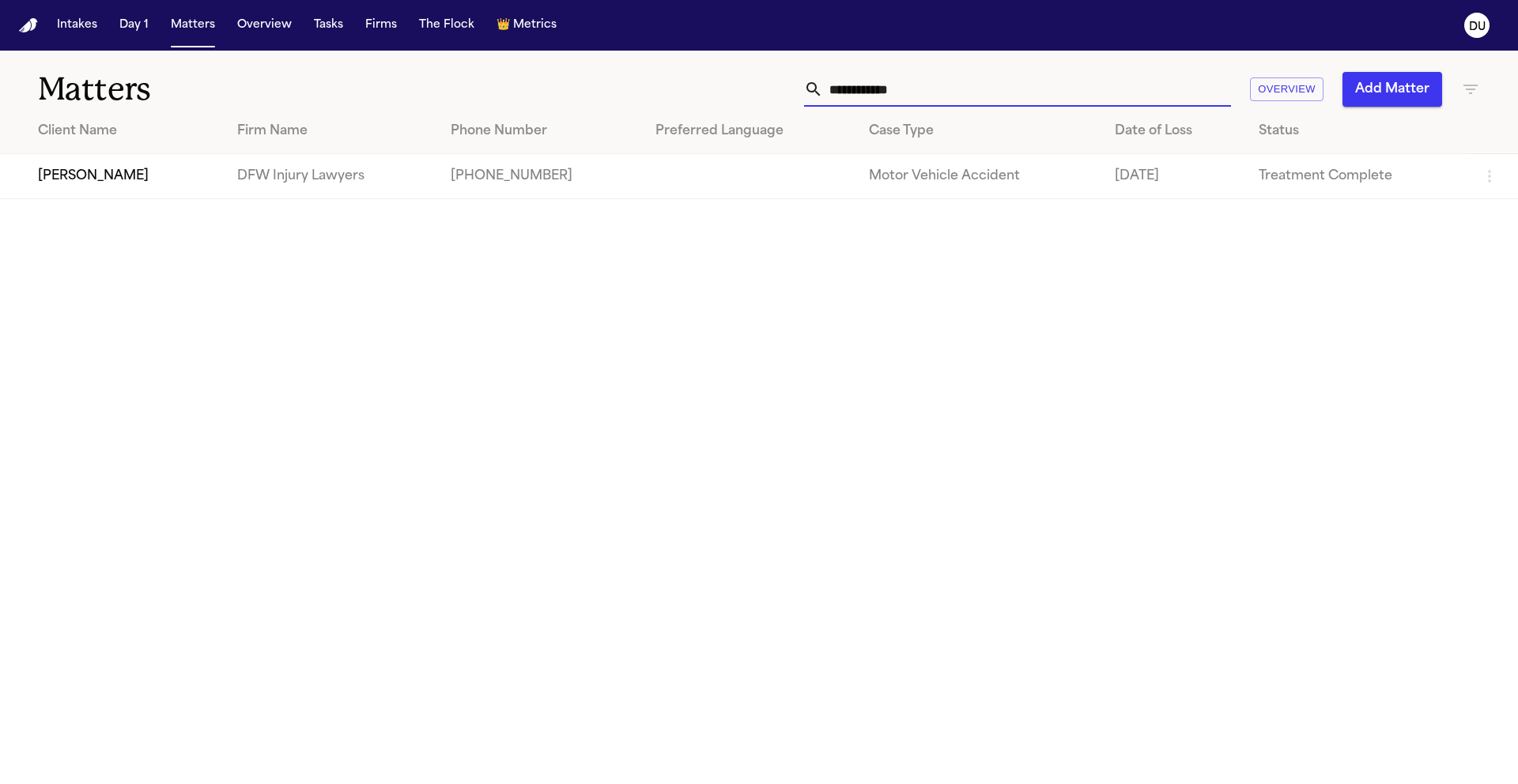
drag, startPoint x: 957, startPoint y: 89, endPoint x: 828, endPoint y: 89, distance: 129.0
click at [828, 89] on input "**********" at bounding box center [1027, 90] width 408 height 35
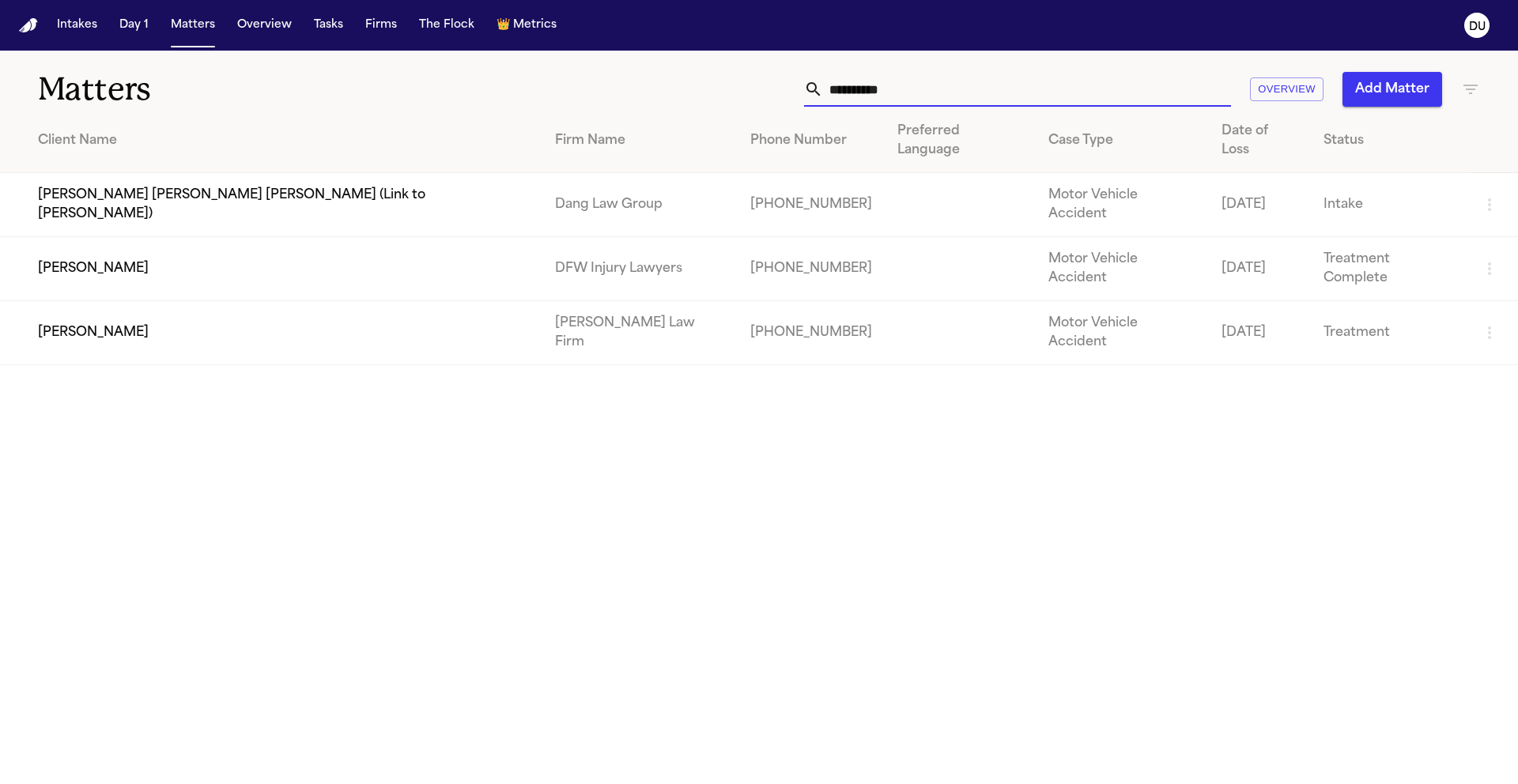
type input "**********"
click at [543, 237] on td "DFW Injury Lawyers" at bounding box center [640, 268] width 195 height 64
click at [225, 237] on td "[PERSON_NAME]" at bounding box center [271, 268] width 543 height 64
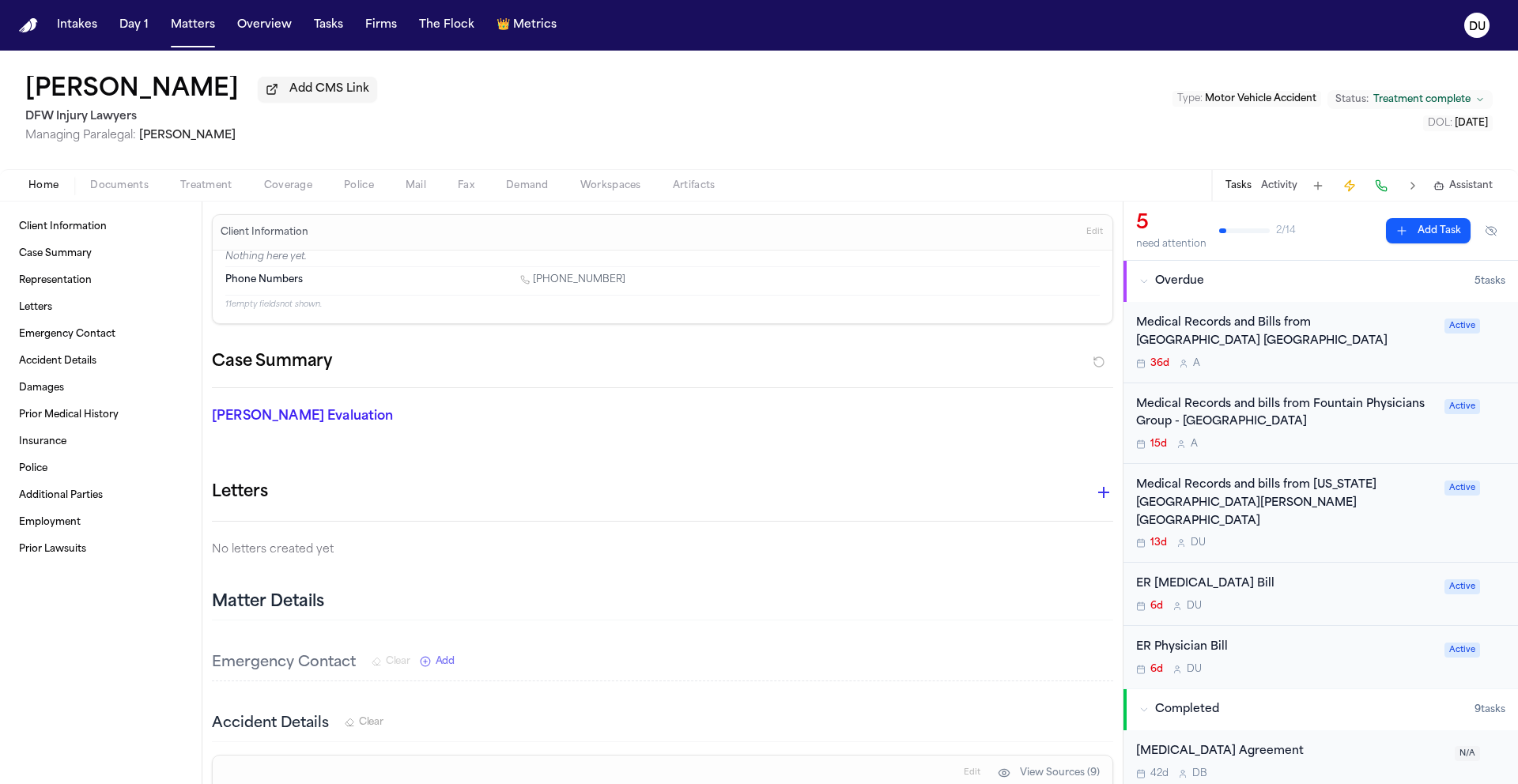
click at [1316, 408] on div "Medical Records and bills from Fountain Physicians Group - [GEOGRAPHIC_DATA]" at bounding box center [1286, 414] width 299 height 36
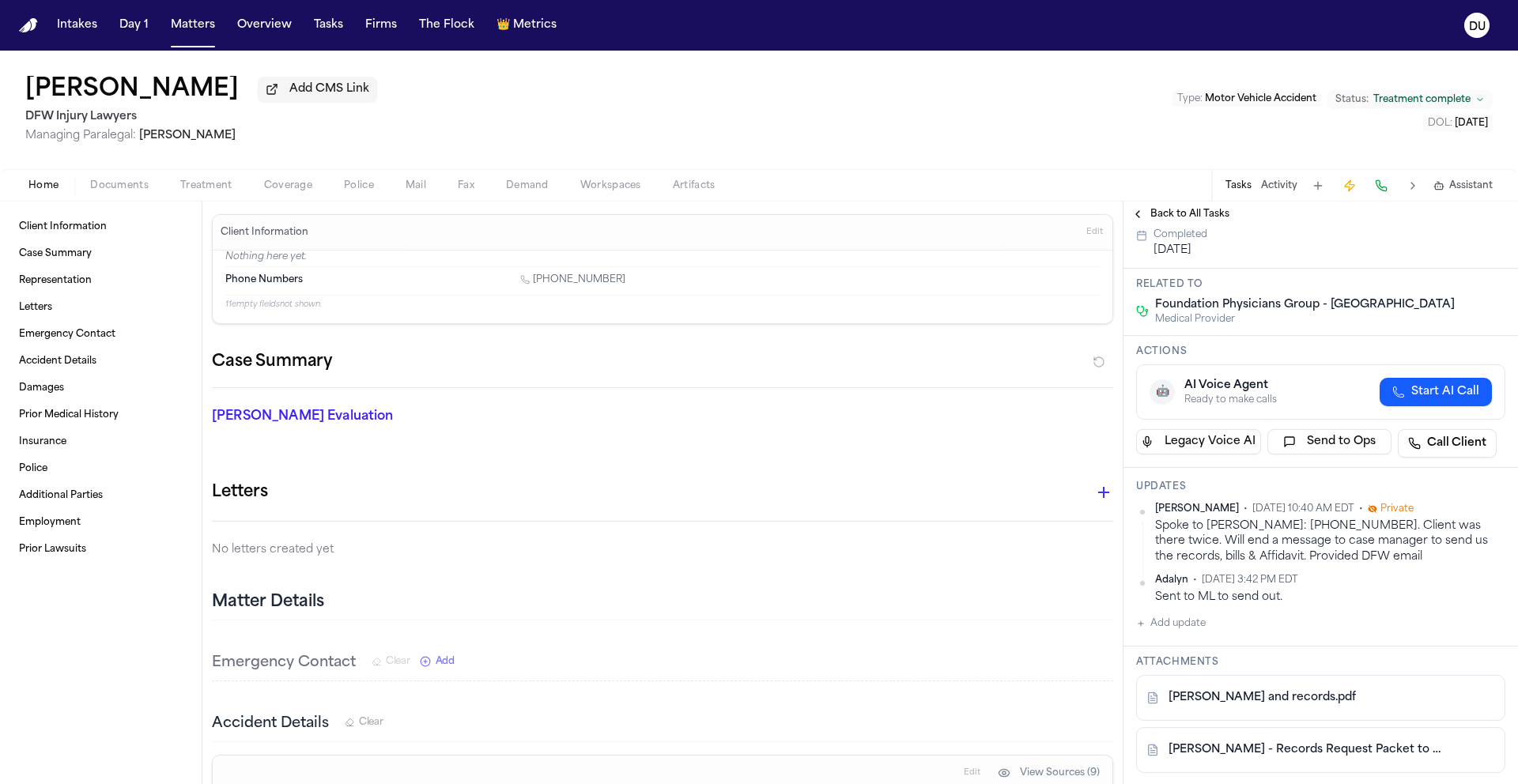
scroll to position [53, 0]
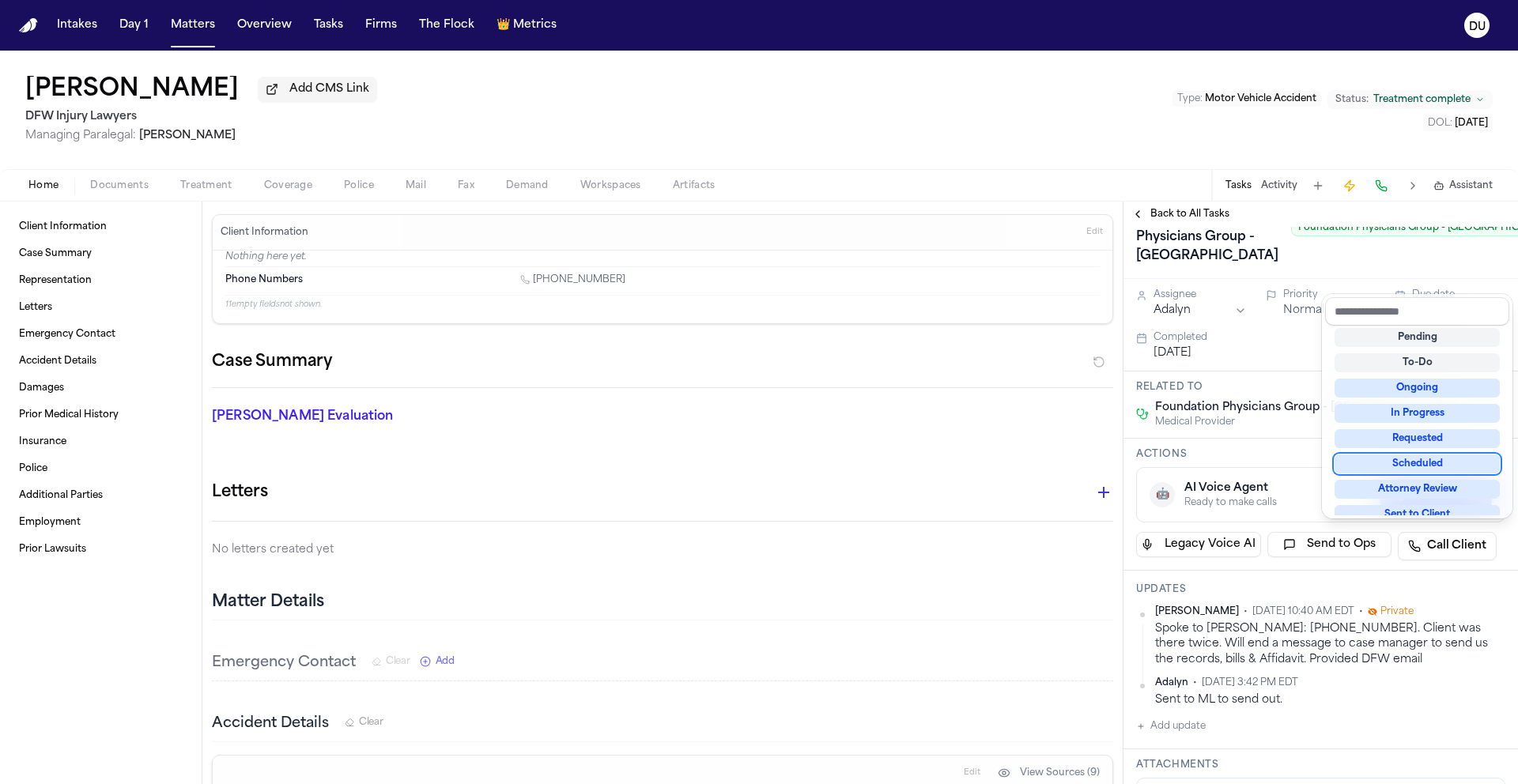
scroll to position [30, 0]
click at [1165, 398] on div "Medical Records and bills from Fountain Physicians Group - Fort Worth Foundatio…" at bounding box center [1321, 789] width 395 height 1230
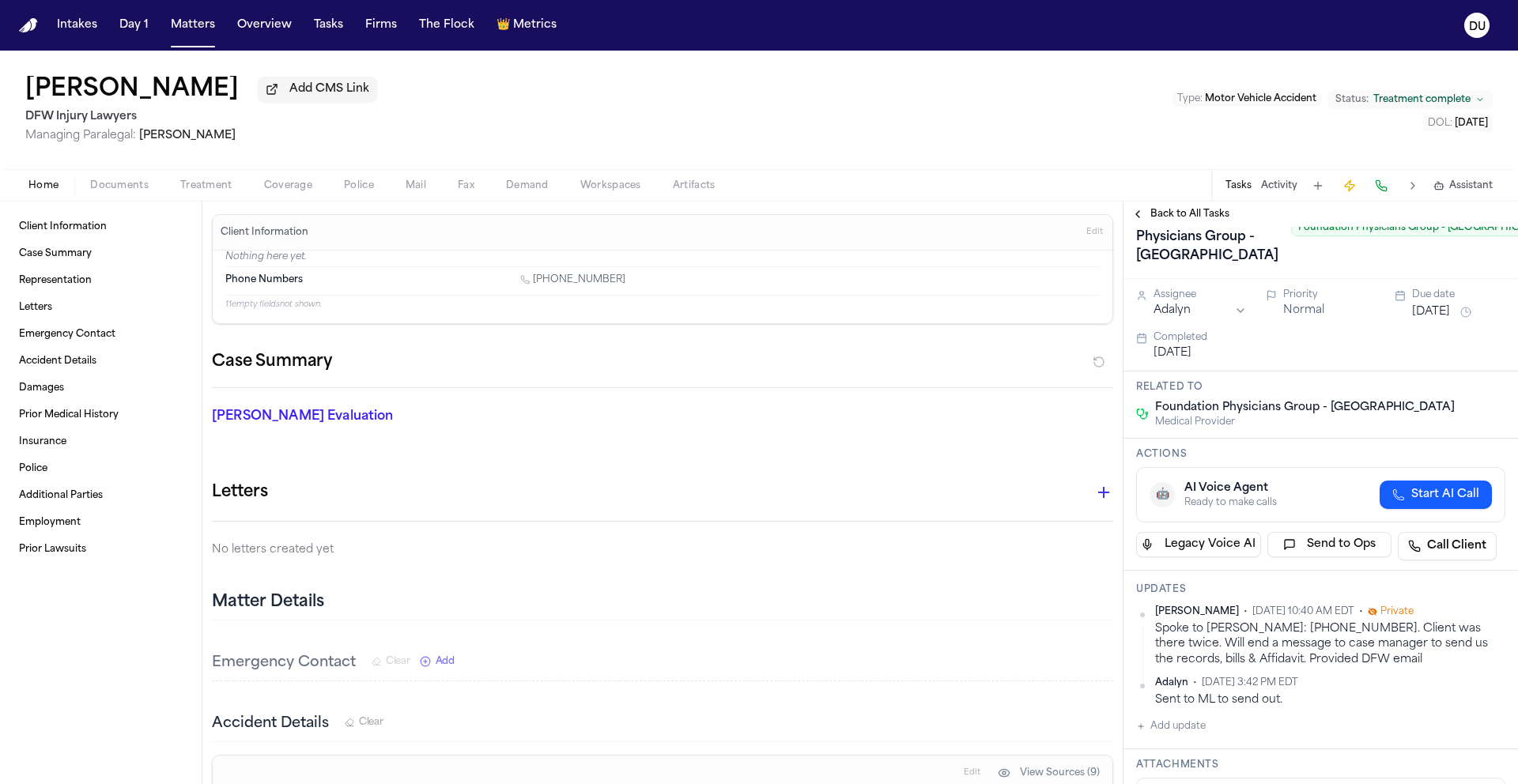
click at [1186, 408] on html "Intakes Day 1 Matters Overview Tasks Firms The Flock 👑 Metrics DU [PERSON_NAME]…" at bounding box center [759, 392] width 1518 height 784
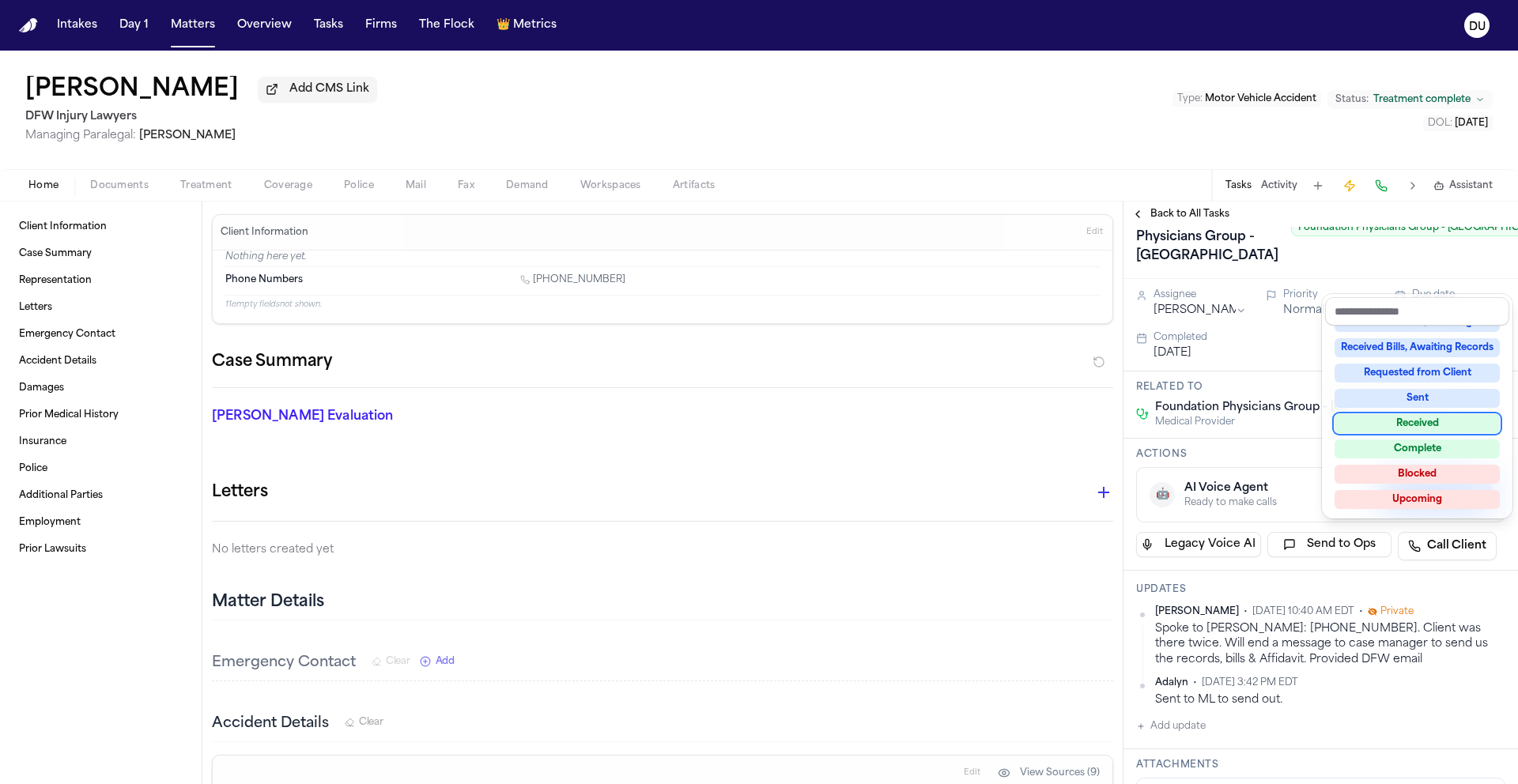
click at [1427, 419] on div "Received" at bounding box center [1417, 423] width 165 height 19
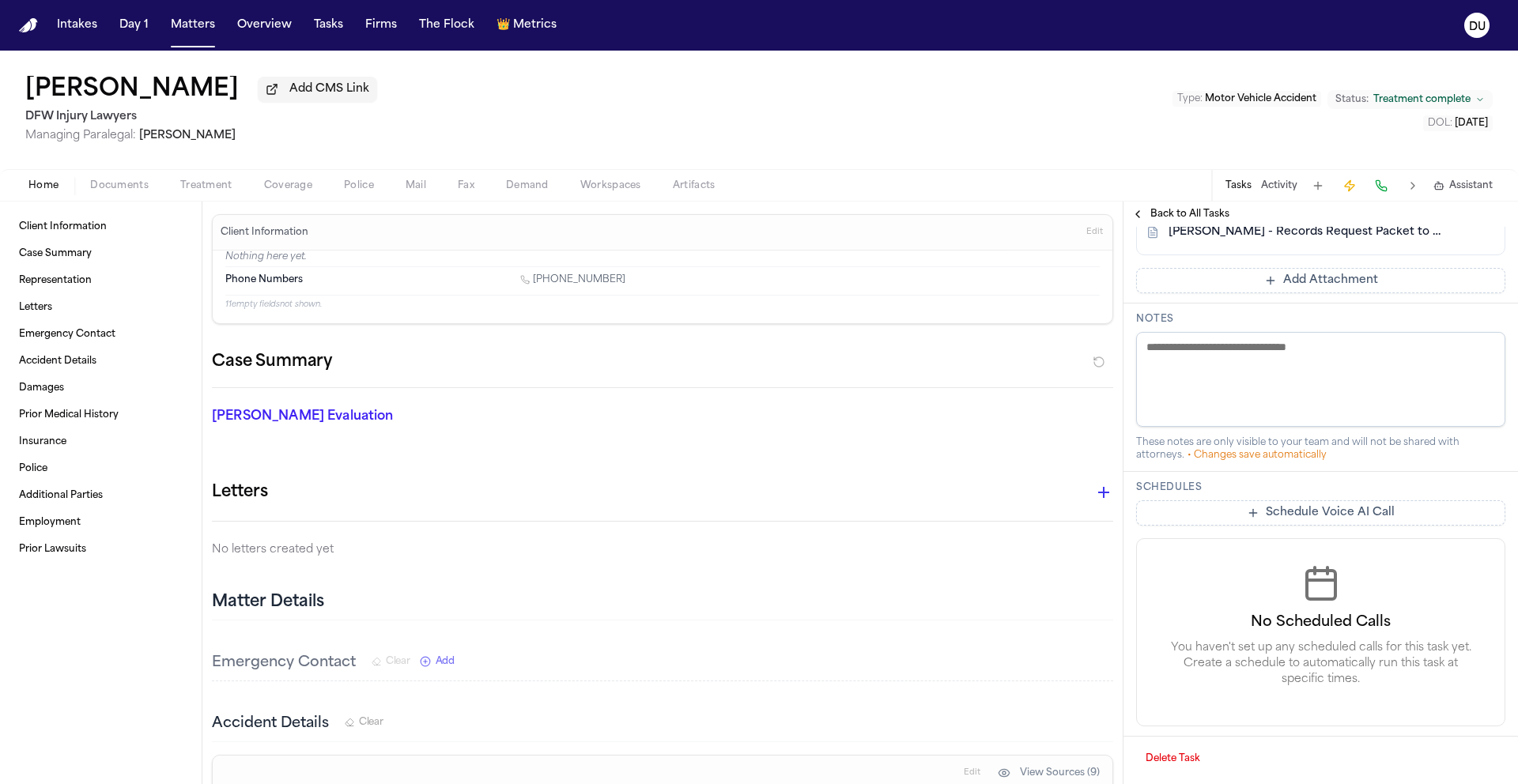
scroll to position [771, 0]
click at [1307, 280] on div "Medical Records and bills from Fountain Physicians Group - Fort Worth Foundatio…" at bounding box center [1321, 168] width 395 height 1230
click at [1307, 280] on button "Add Attachment" at bounding box center [1321, 280] width 370 height 25
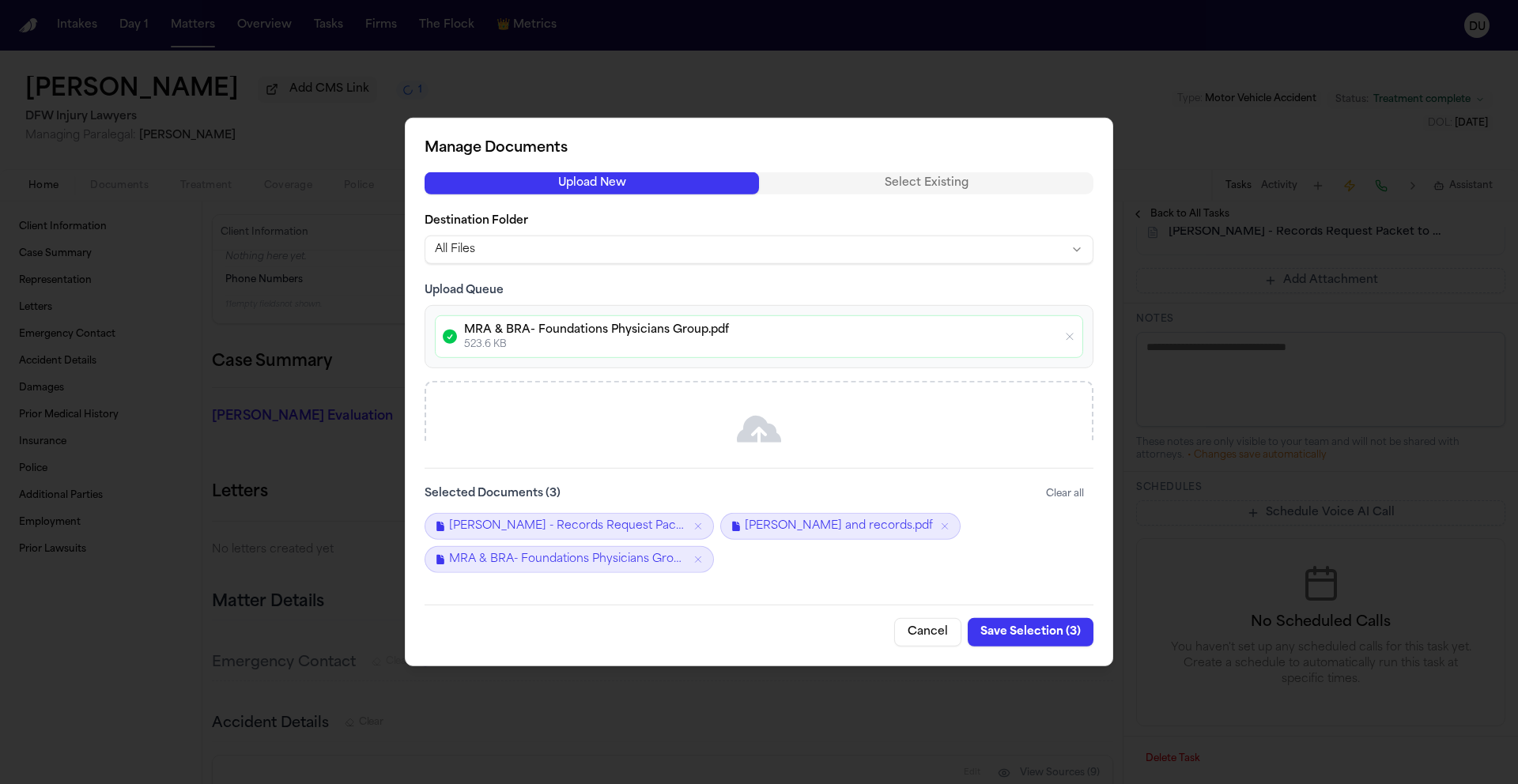
click at [1035, 635] on button "Save Selection ( 3 )" at bounding box center [1031, 632] width 126 height 29
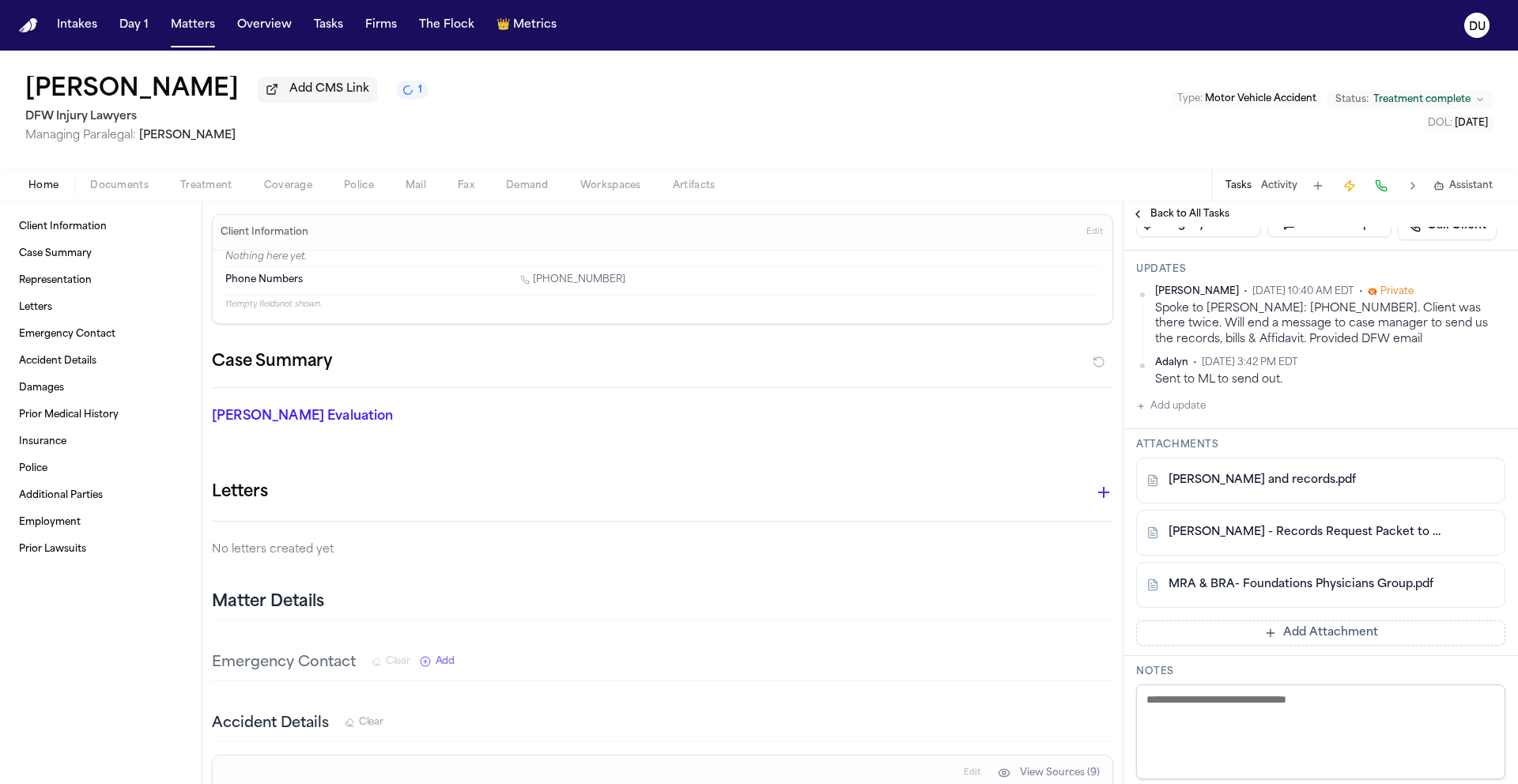
scroll to position [473, 0]
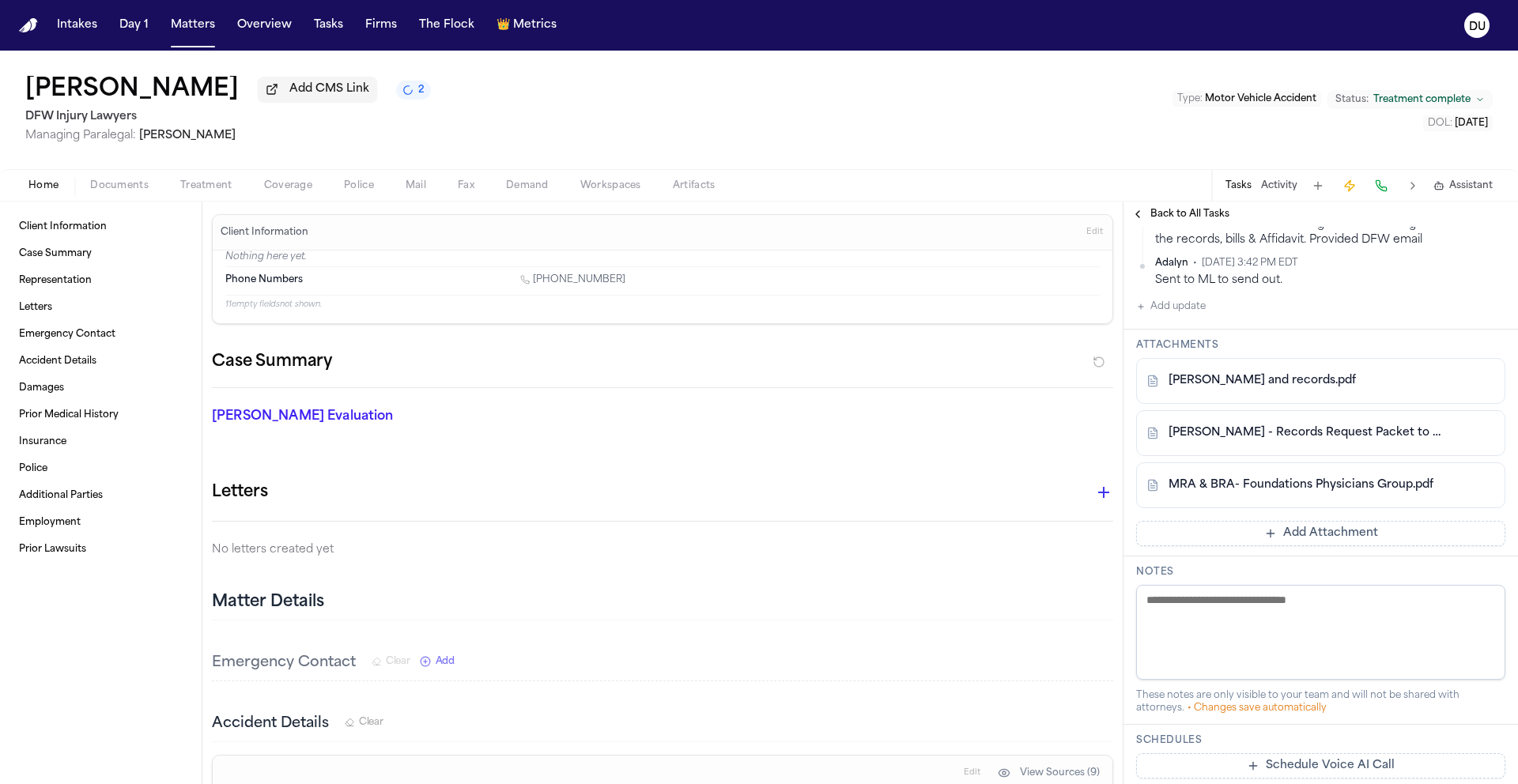
click at [1178, 317] on button "Add update" at bounding box center [1171, 306] width 69 height 19
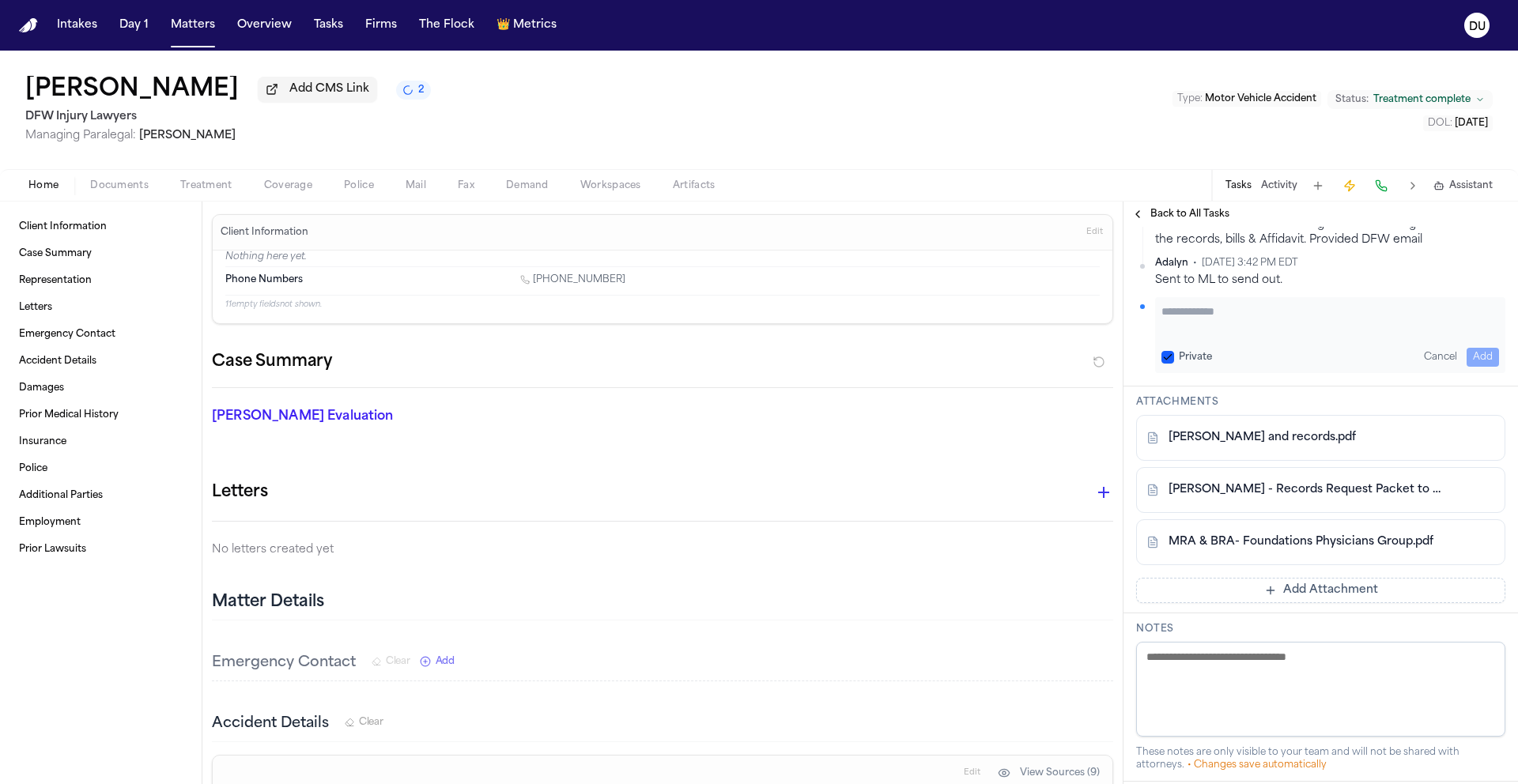
click at [1209, 335] on textarea "Add your update" at bounding box center [1330, 319] width 338 height 31
type textarea "**********"
click at [1480, 367] on button "Add" at bounding box center [1483, 357] width 32 height 19
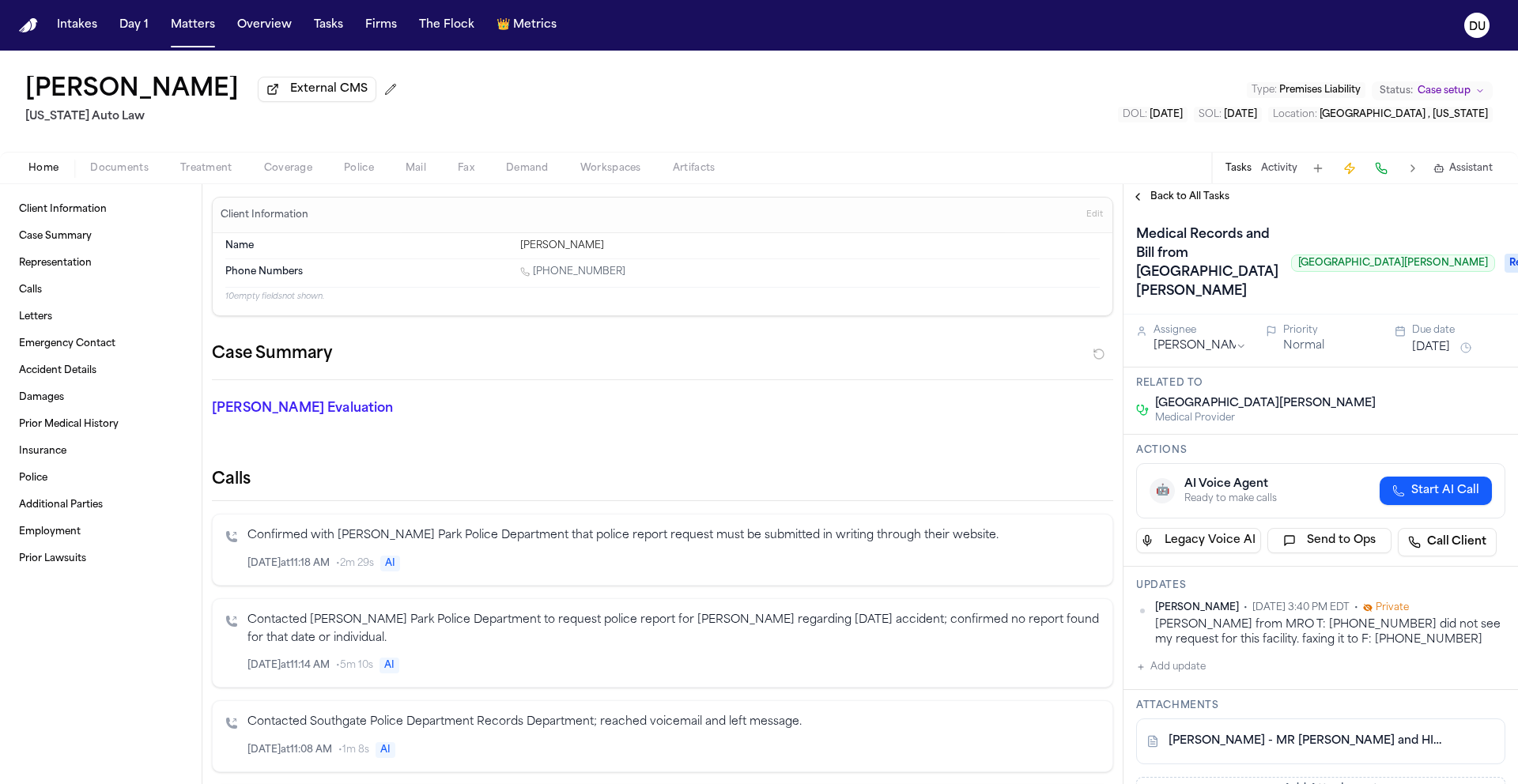
scroll to position [109, 0]
